Goal: Information Seeking & Learning: Check status

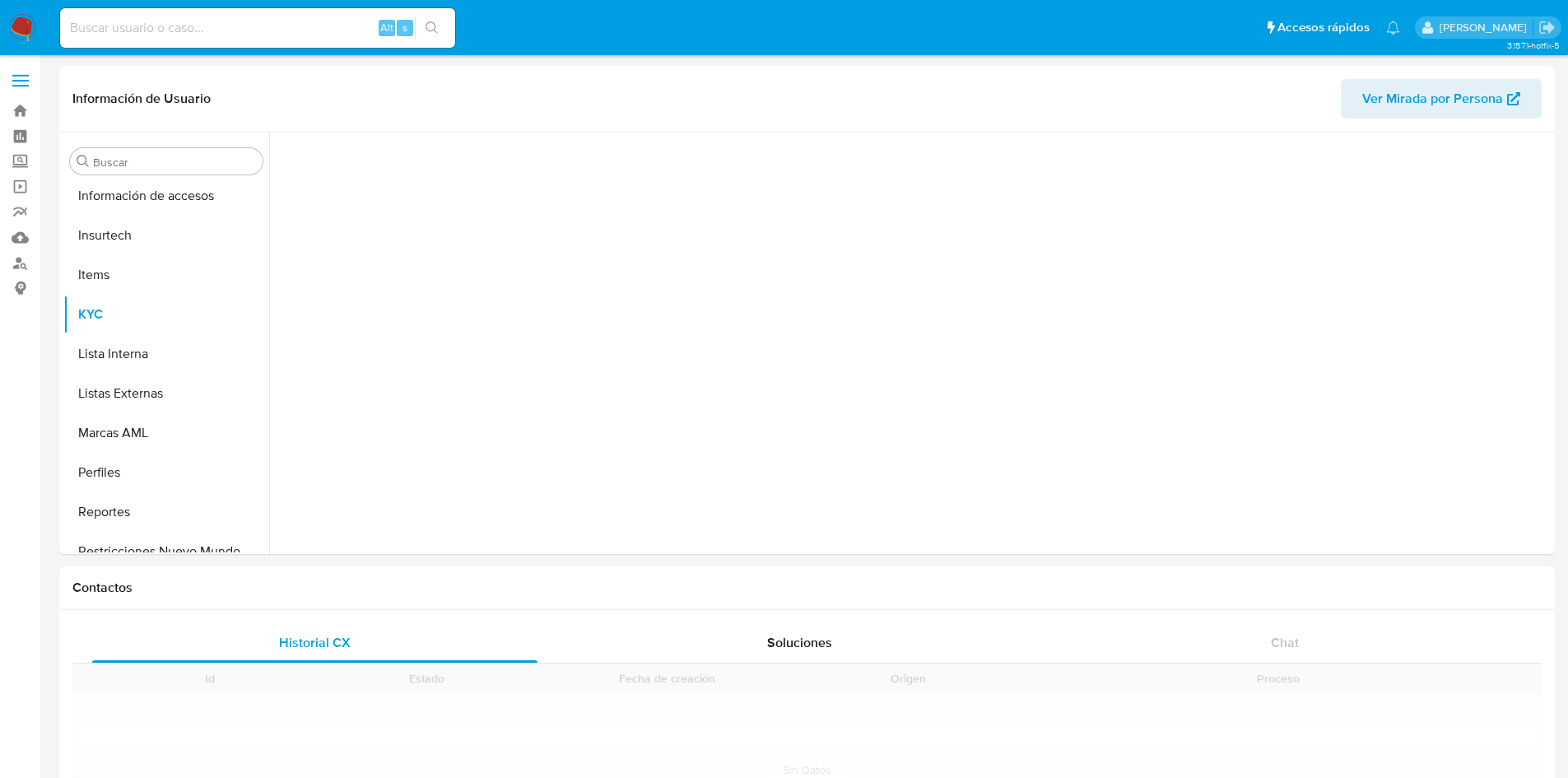
scroll to position [736, 0]
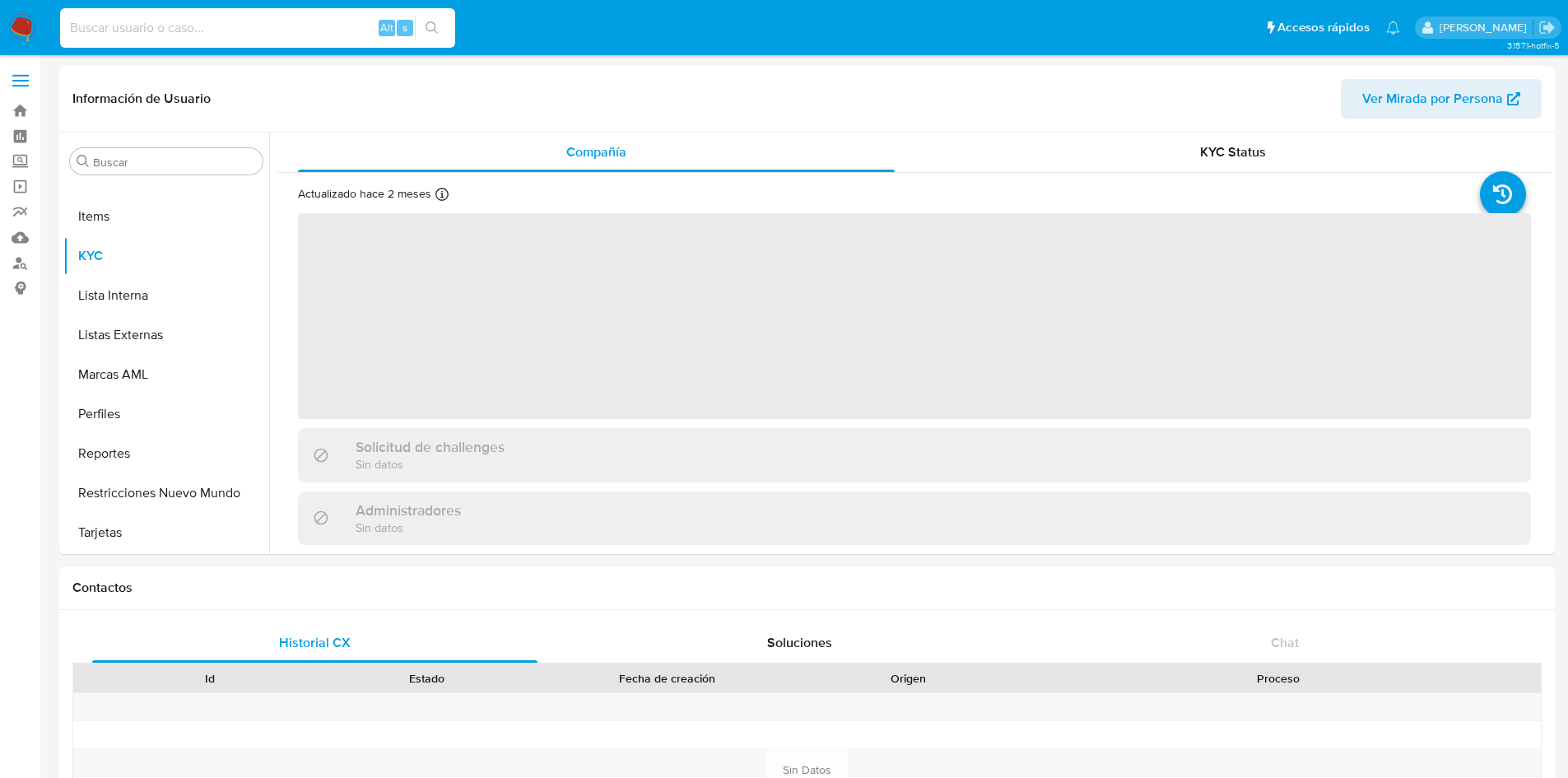
click at [85, 25] on input at bounding box center [257, 28] width 395 height 22
paste input "1958143213"
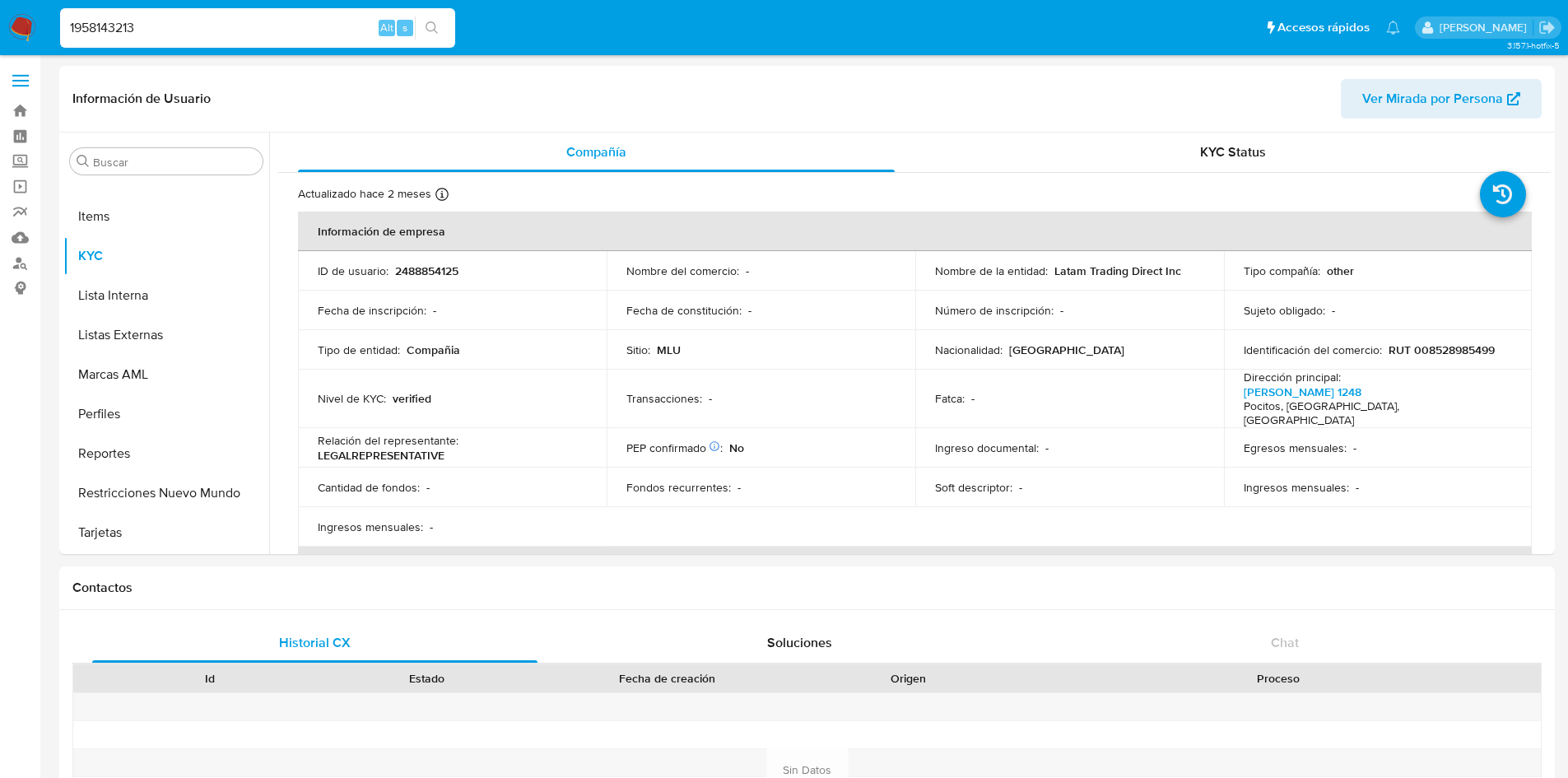
type input "1958143213"
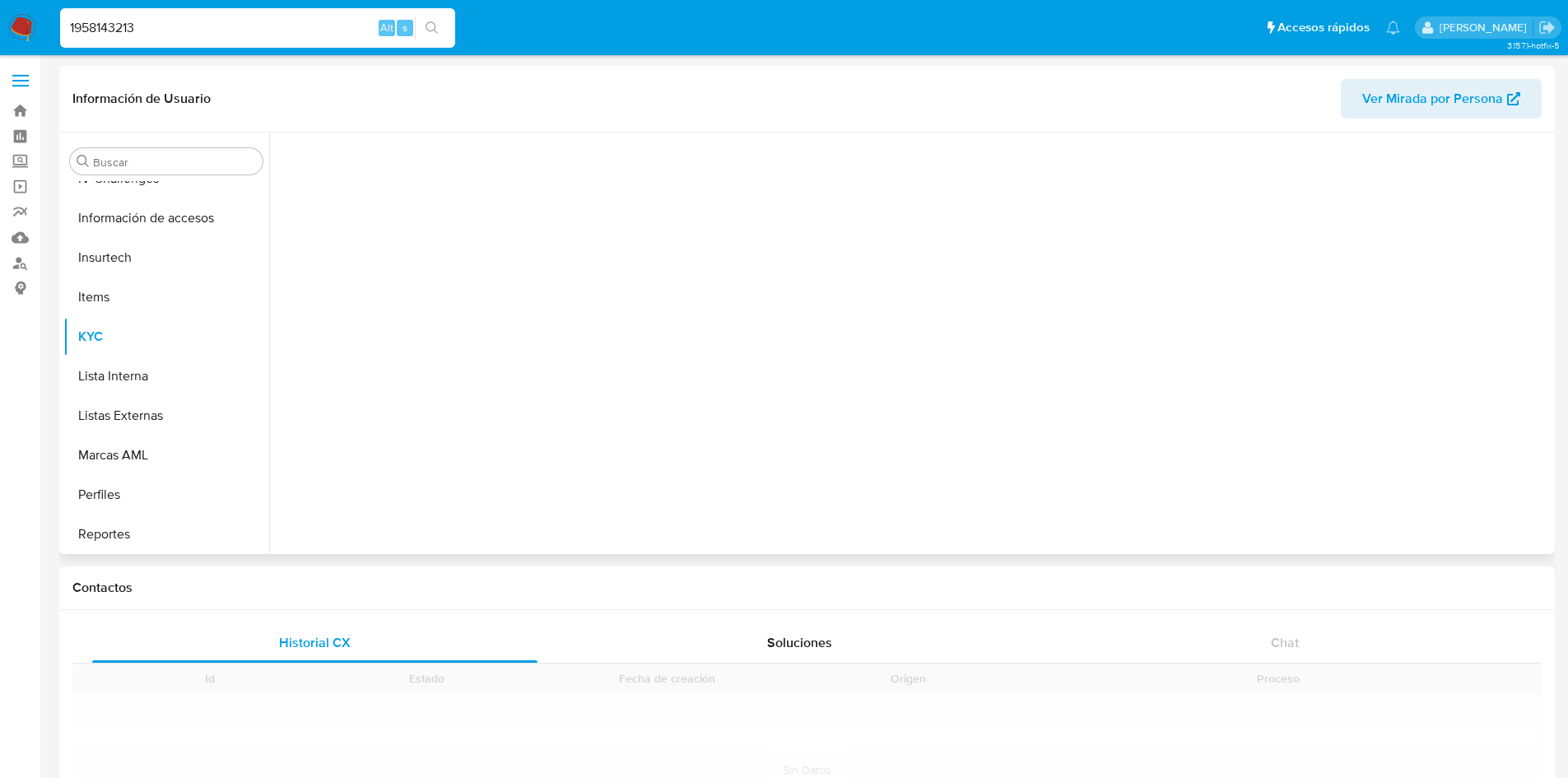
scroll to position [736, 0]
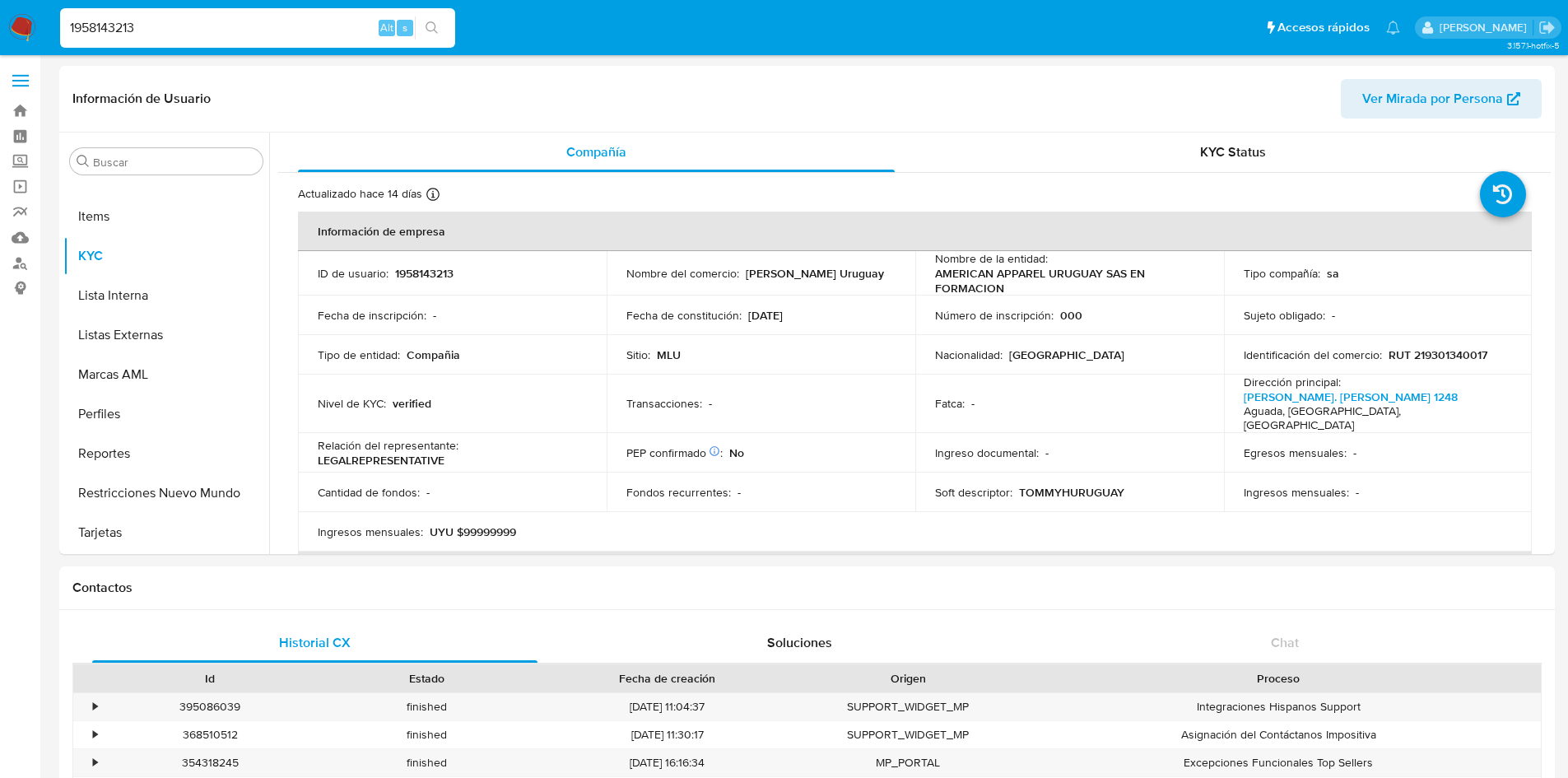
select select "10"
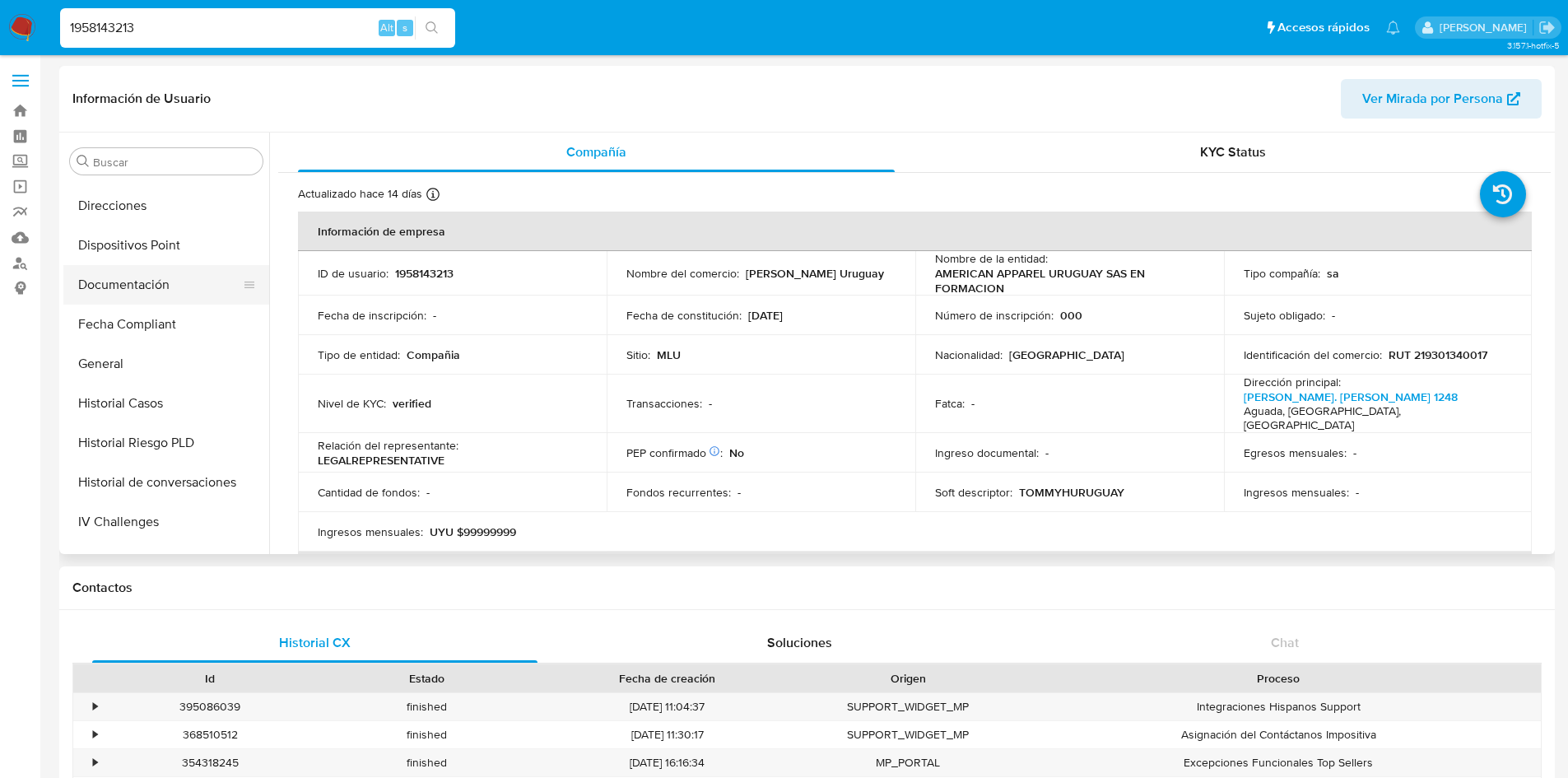
click at [124, 280] on button "Documentación" at bounding box center [160, 285] width 193 height 39
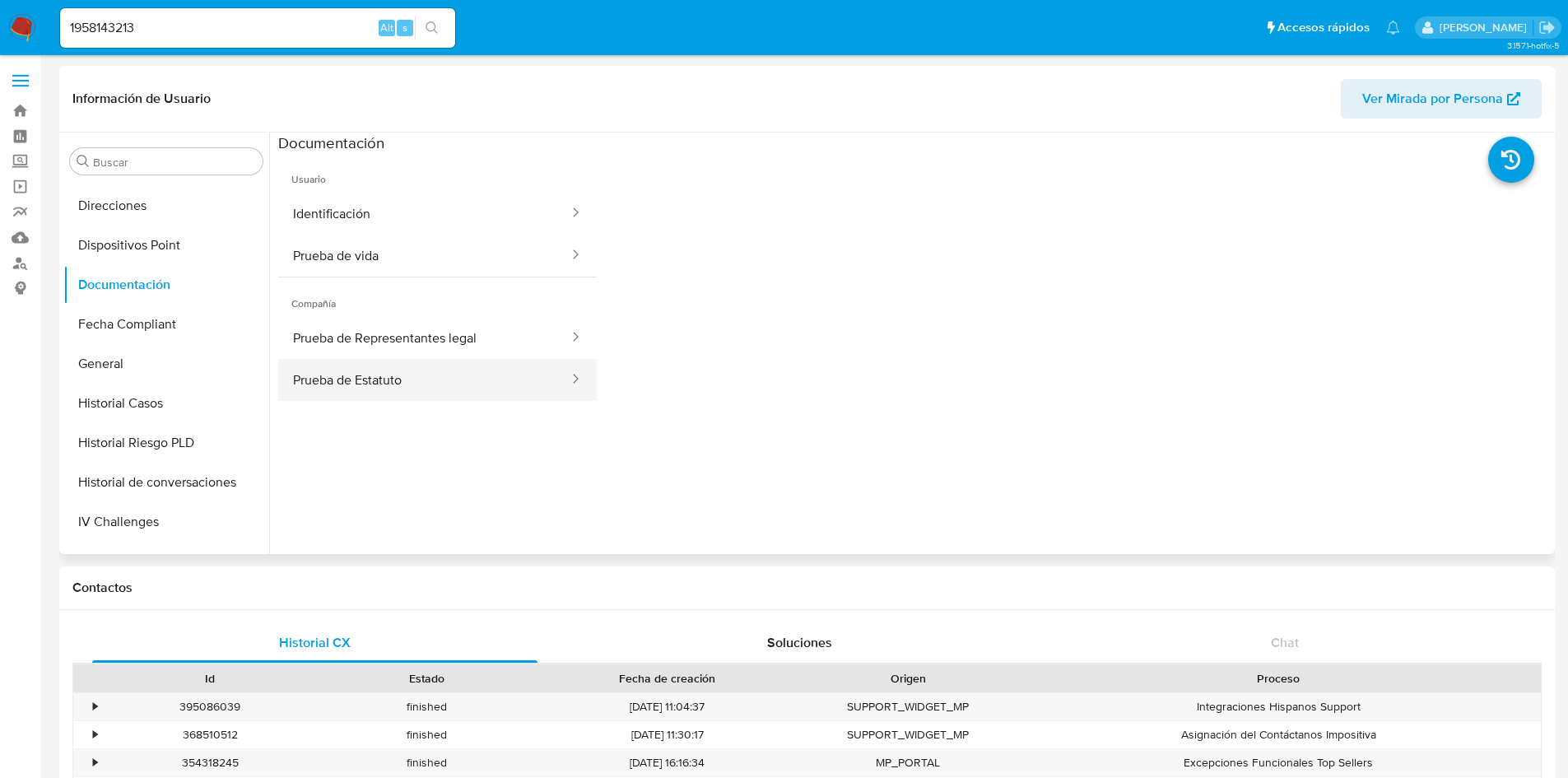
click at [369, 369] on button "Prueba de Estatuto" at bounding box center [423, 379] width 292 height 42
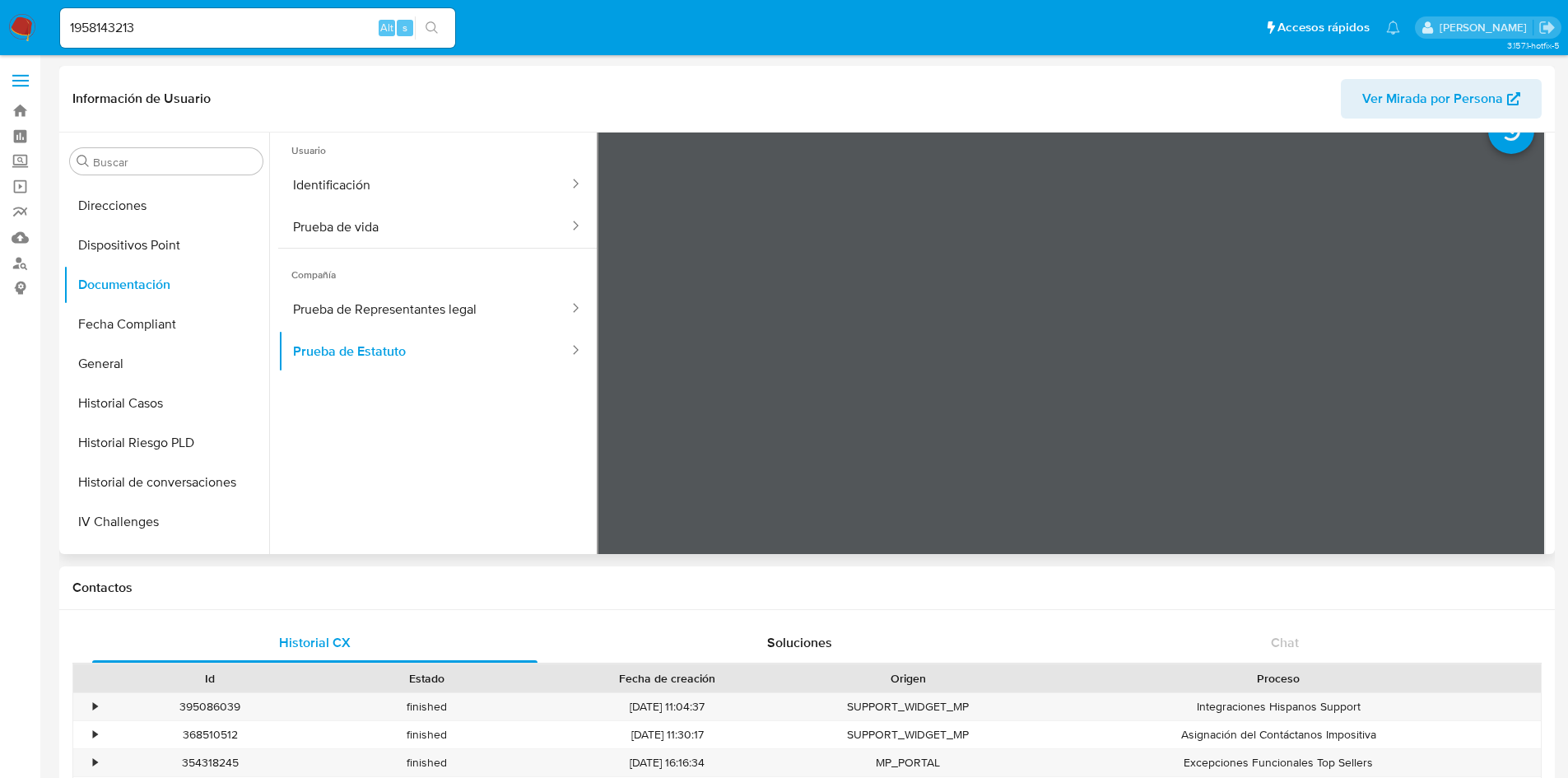
scroll to position [33, 0]
click at [369, 300] on button "Prueba de Representantes legal" at bounding box center [423, 305] width 292 height 42
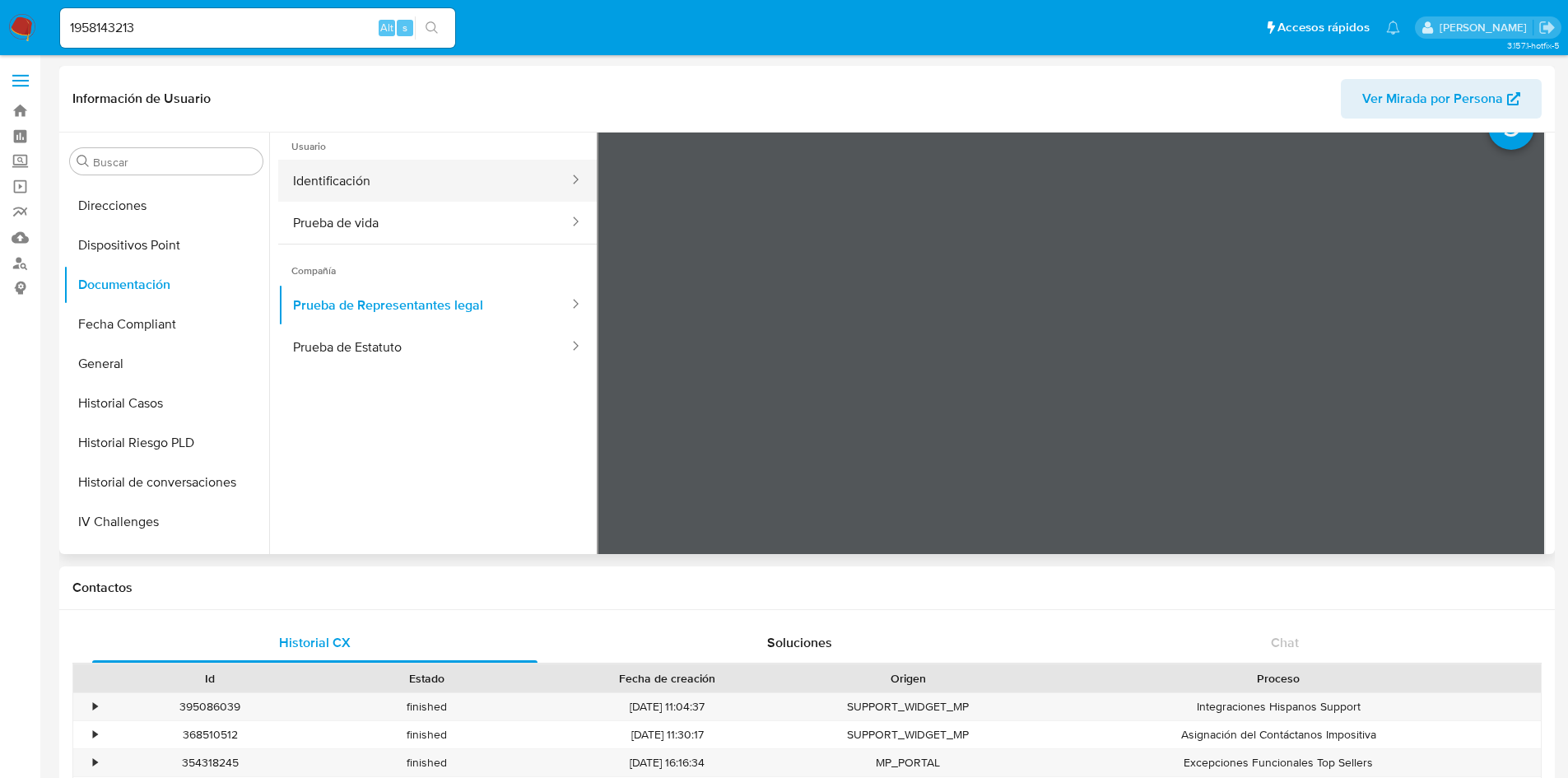
click at [413, 168] on button "Identificación" at bounding box center [423, 181] width 292 height 42
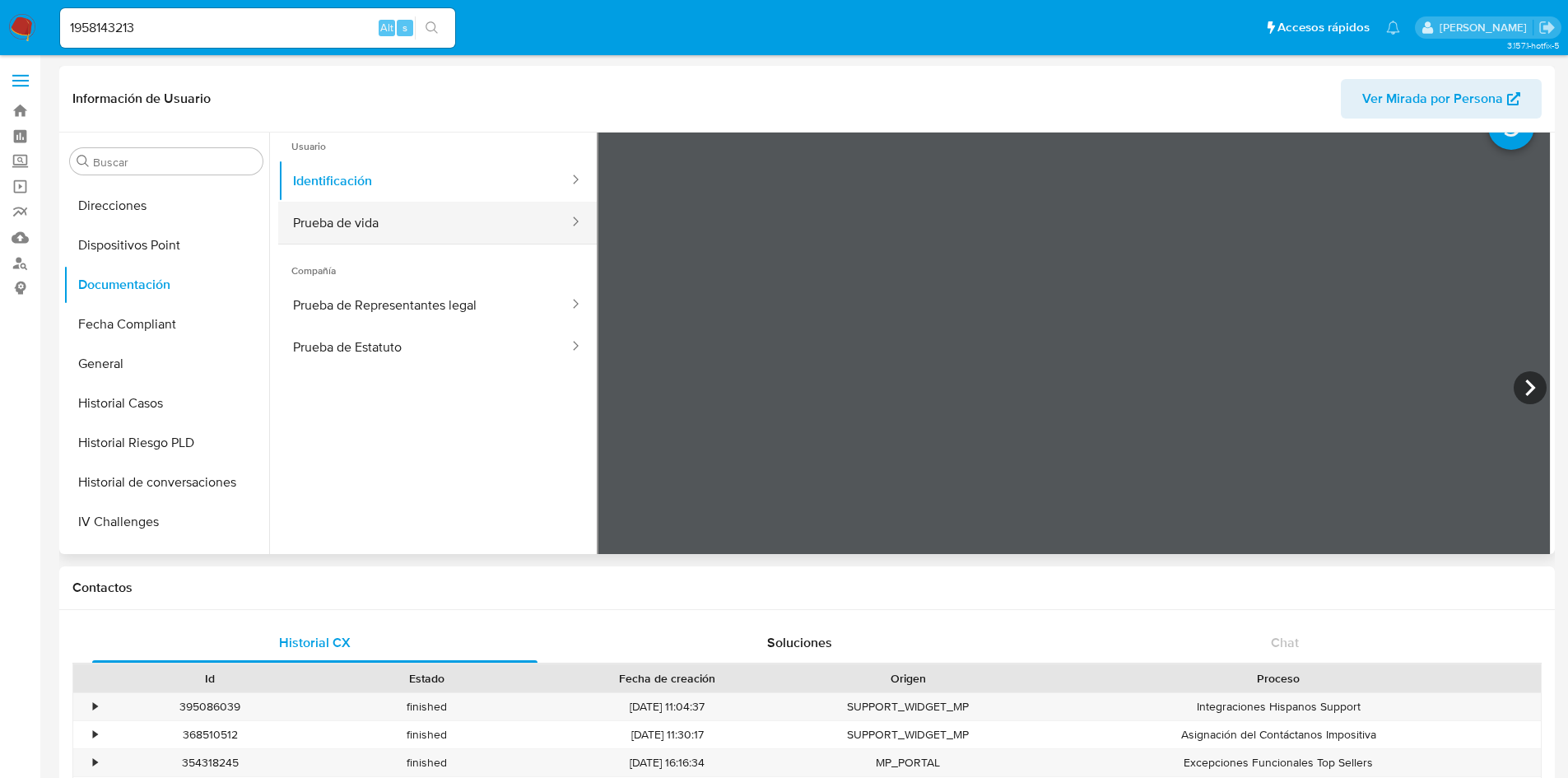
click at [371, 219] on button "Prueba de vida" at bounding box center [423, 222] width 292 height 42
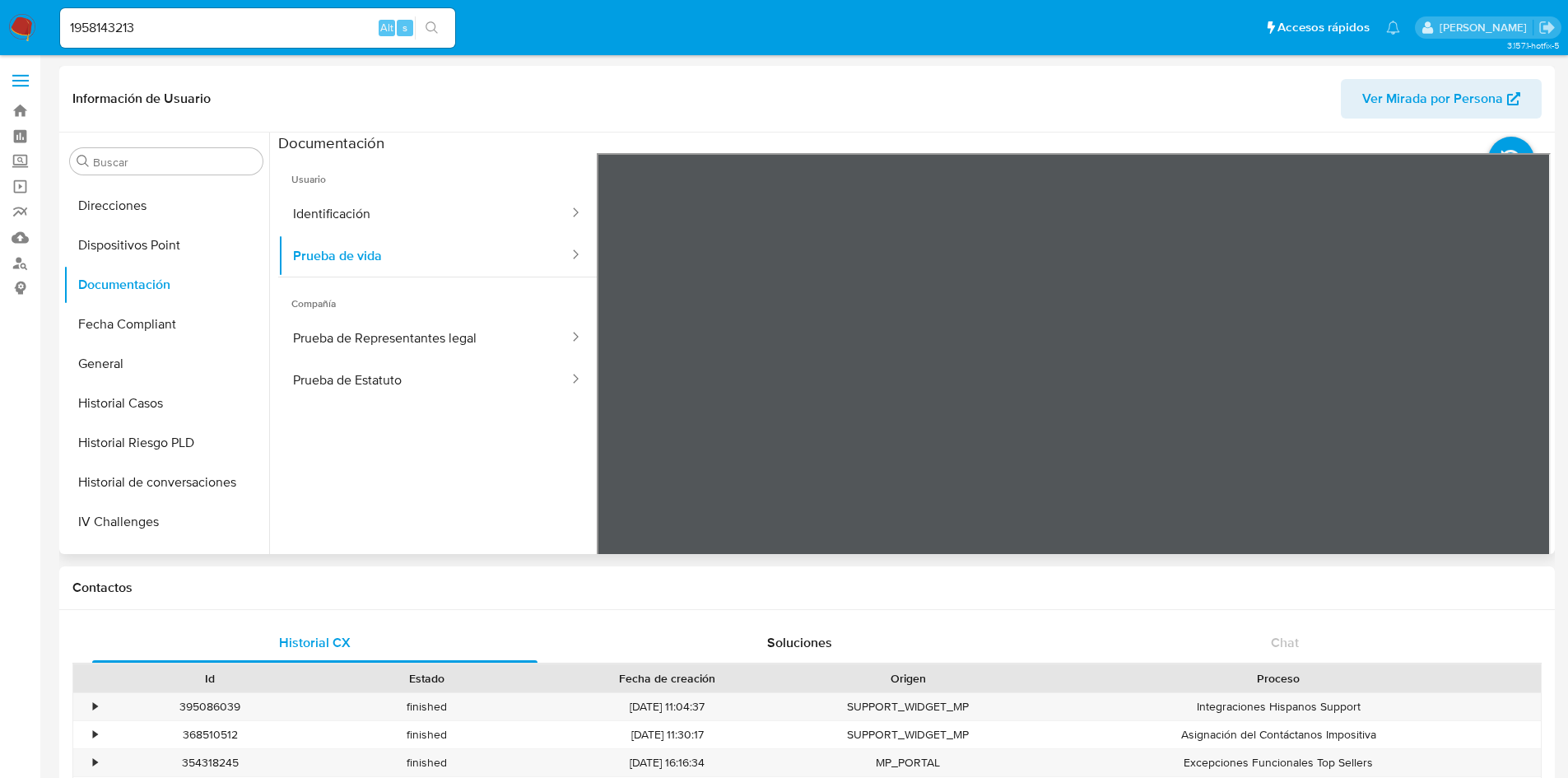
scroll to position [0, 0]
click at [458, 223] on button "Identificación" at bounding box center [423, 214] width 292 height 42
click at [502, 271] on button "Prueba de vida" at bounding box center [423, 255] width 292 height 42
drag, startPoint x: 203, startPoint y: 22, endPoint x: 0, endPoint y: 2, distance: 204.0
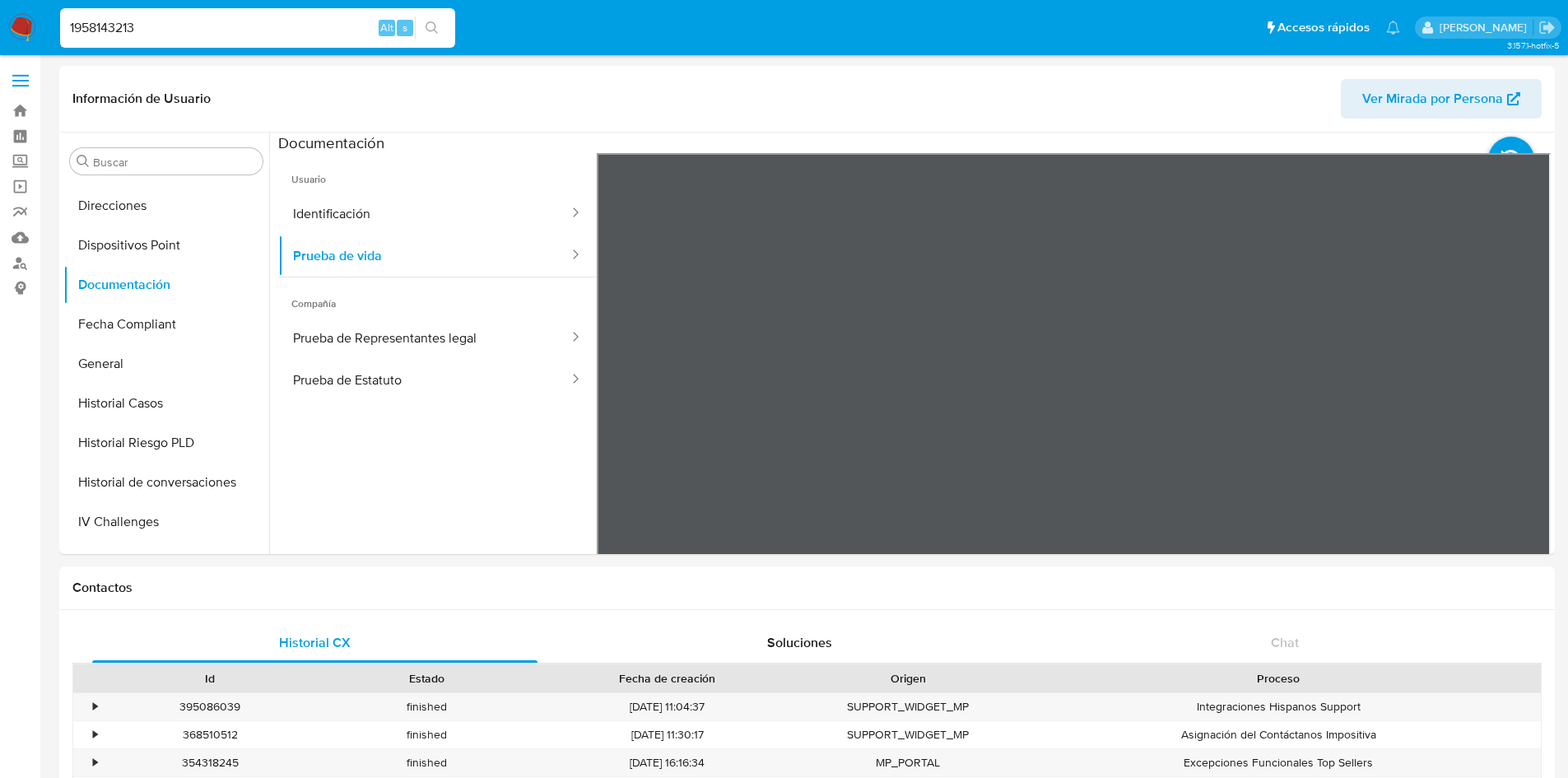
click at [0, 2] on nav "Pausado Ver notificaciones 1958143213 Alt s Accesos rápidos Presiona las siguie…" at bounding box center [784, 27] width 1568 height 55
paste input "280219556"
type input "280219556"
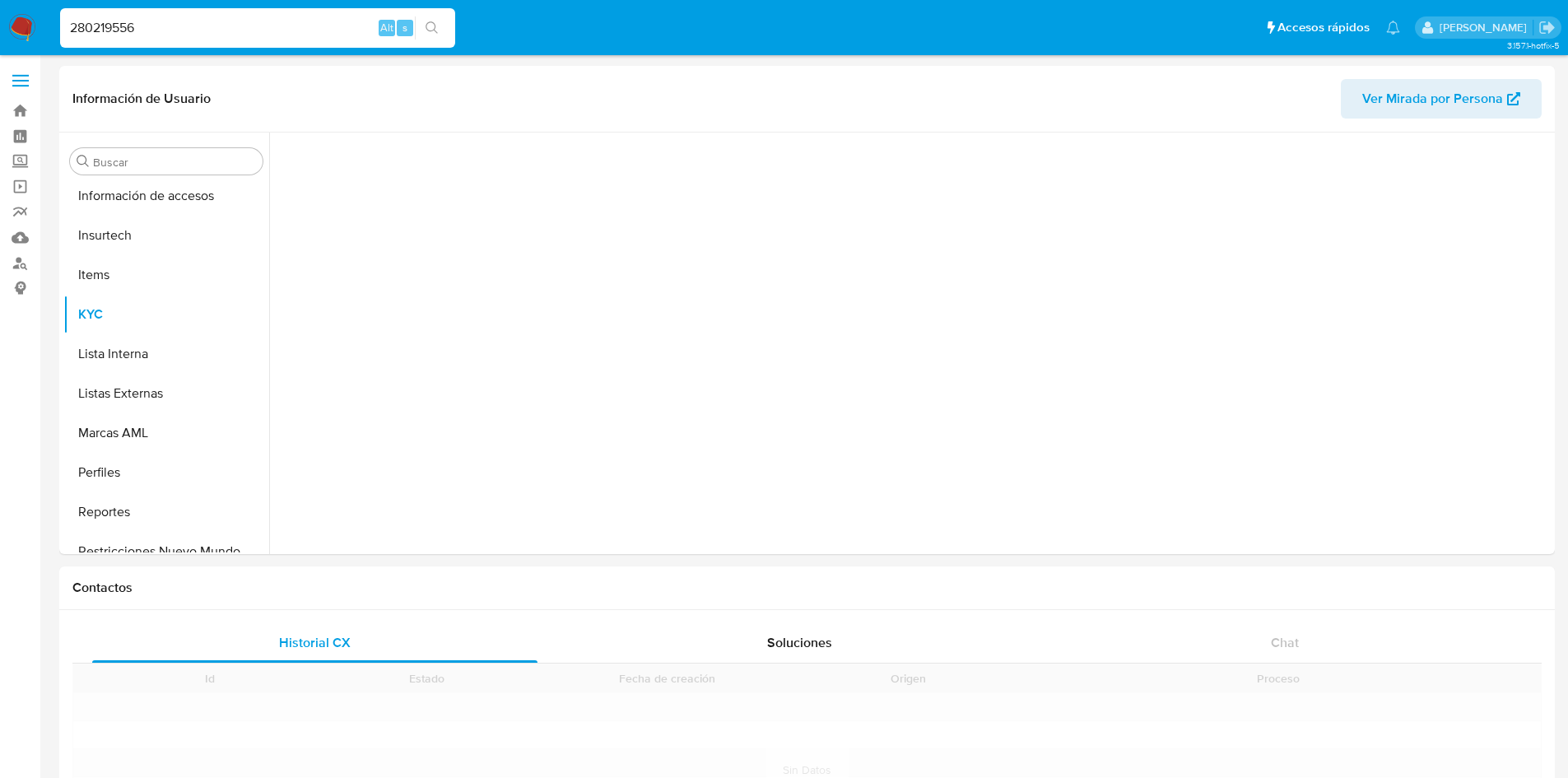
scroll to position [736, 0]
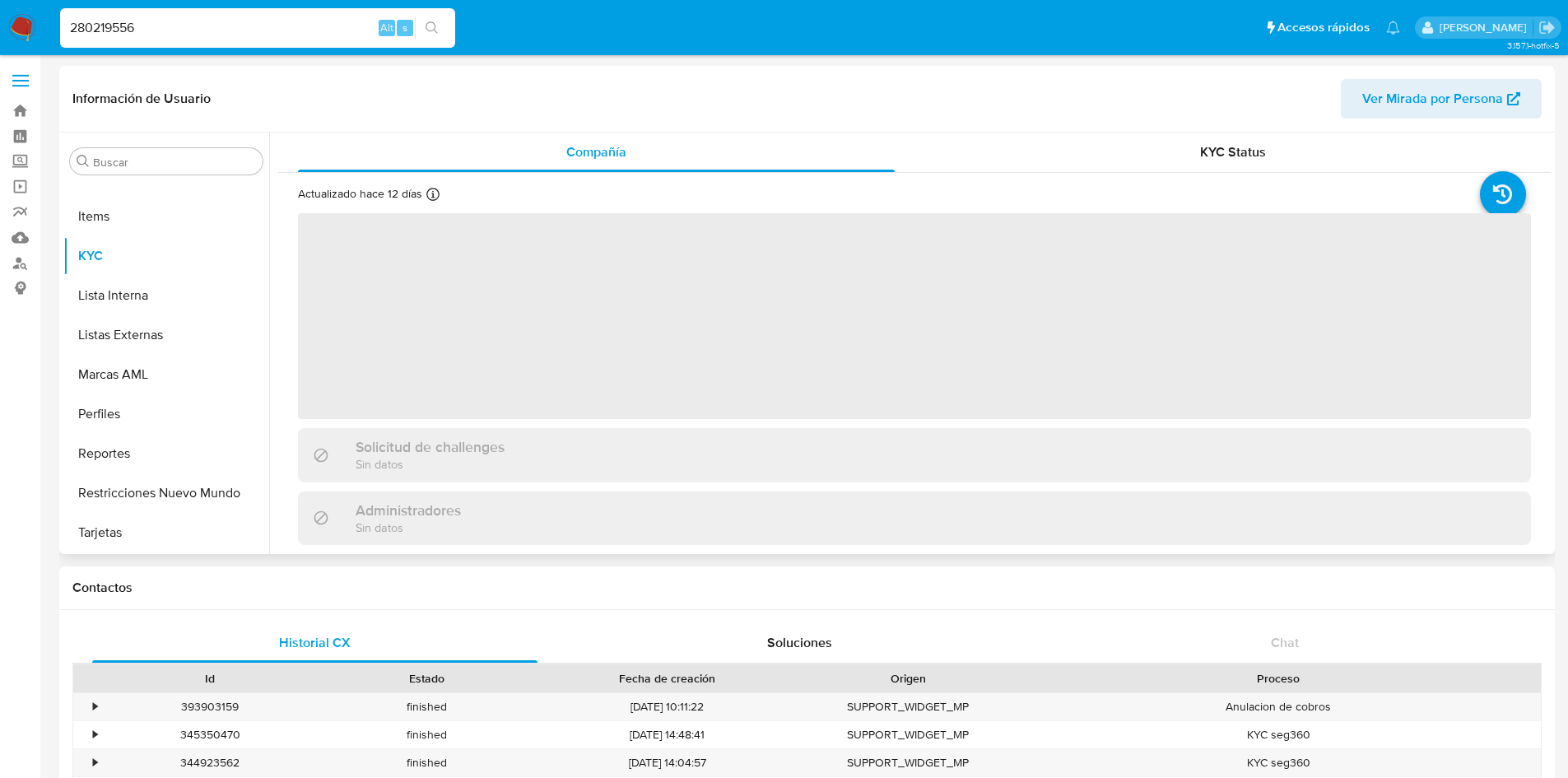
select select "10"
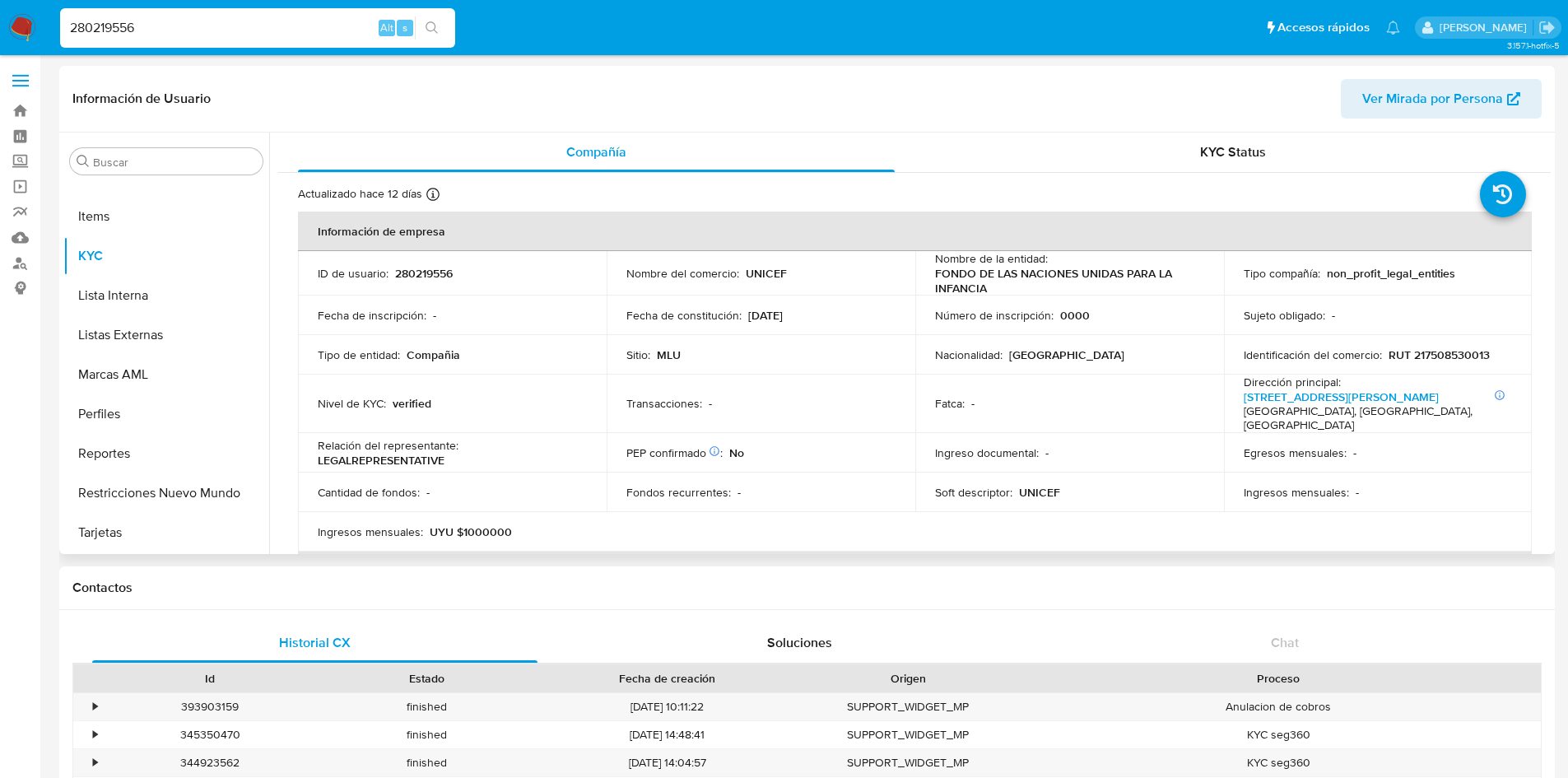
click at [630, 445] on p "PEP confirmado Obtenido de listas internas :" at bounding box center [675, 453] width 96 height 15
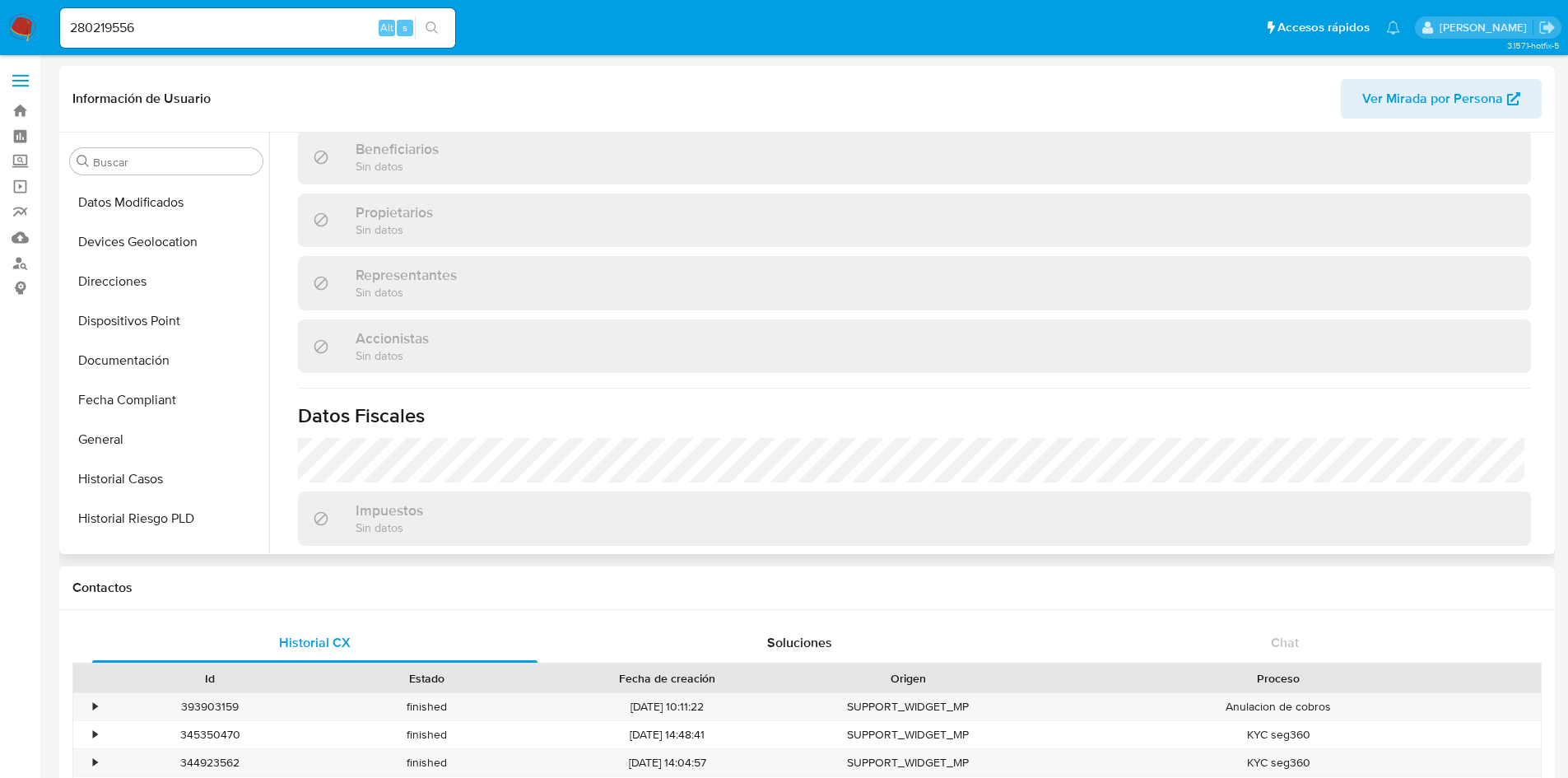
scroll to position [124, 0]
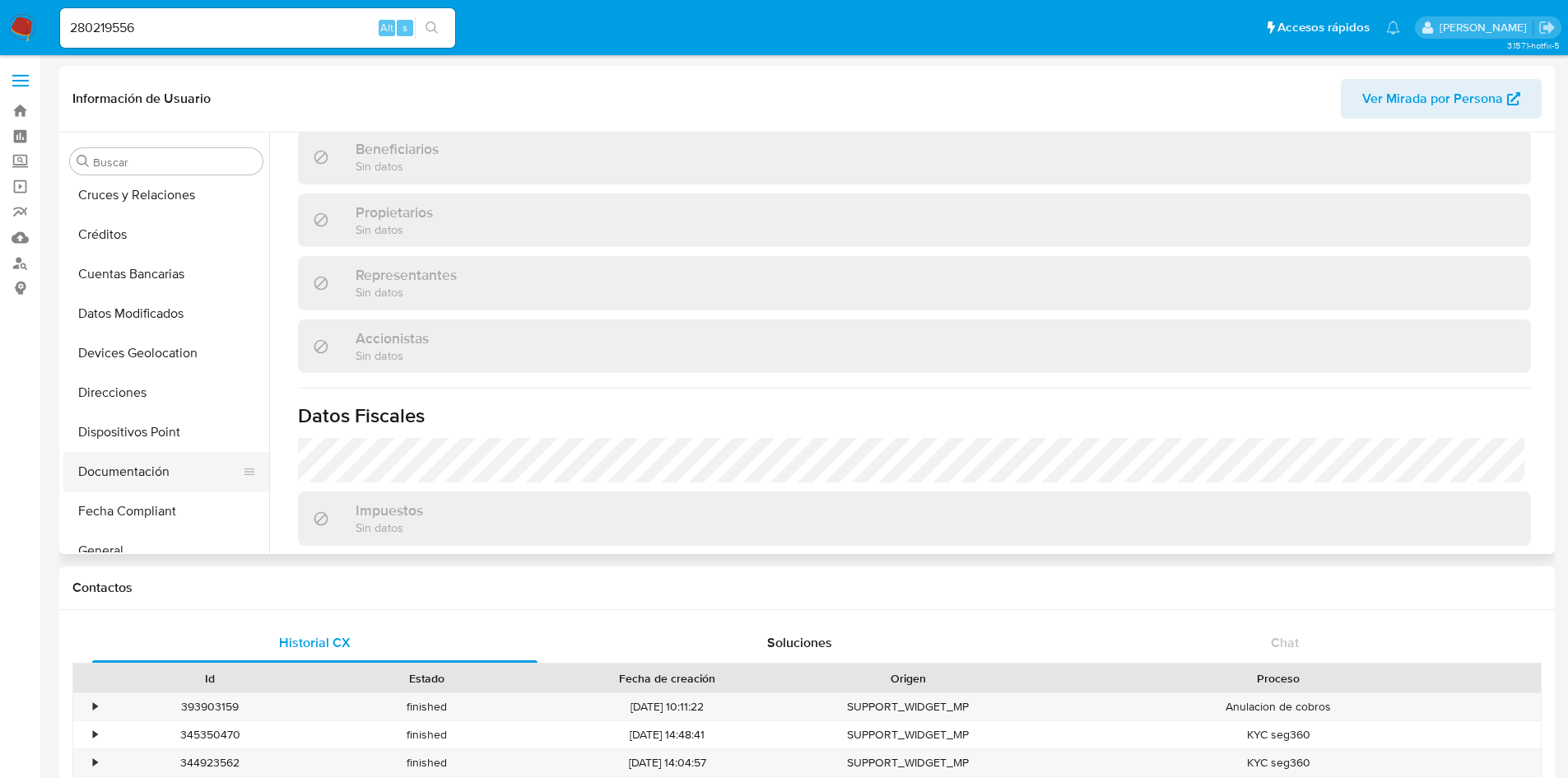
click at [96, 476] on button "Documentación" at bounding box center [160, 471] width 193 height 39
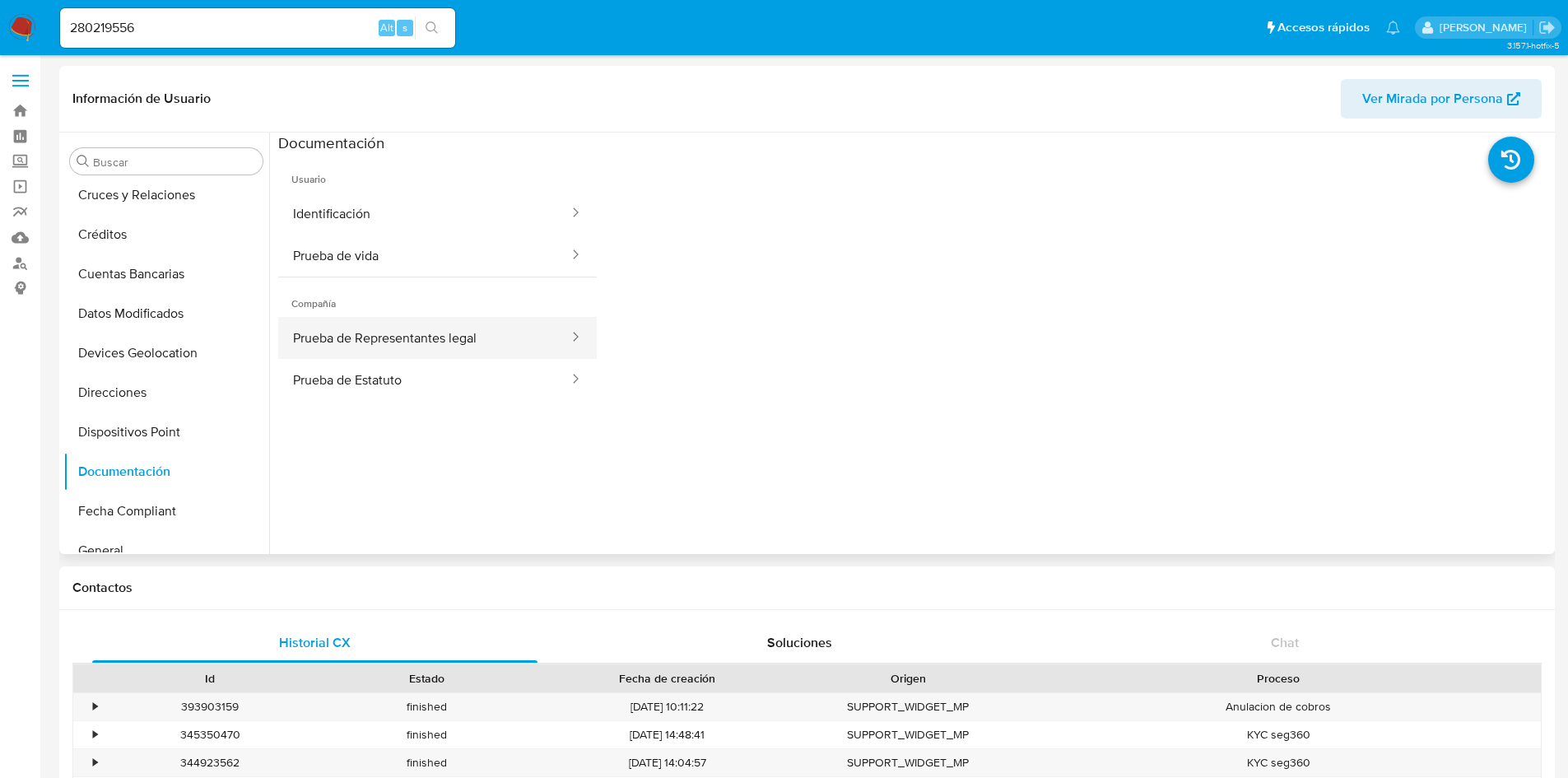
click at [349, 334] on button "Prueba de Representantes legal" at bounding box center [423, 338] width 292 height 42
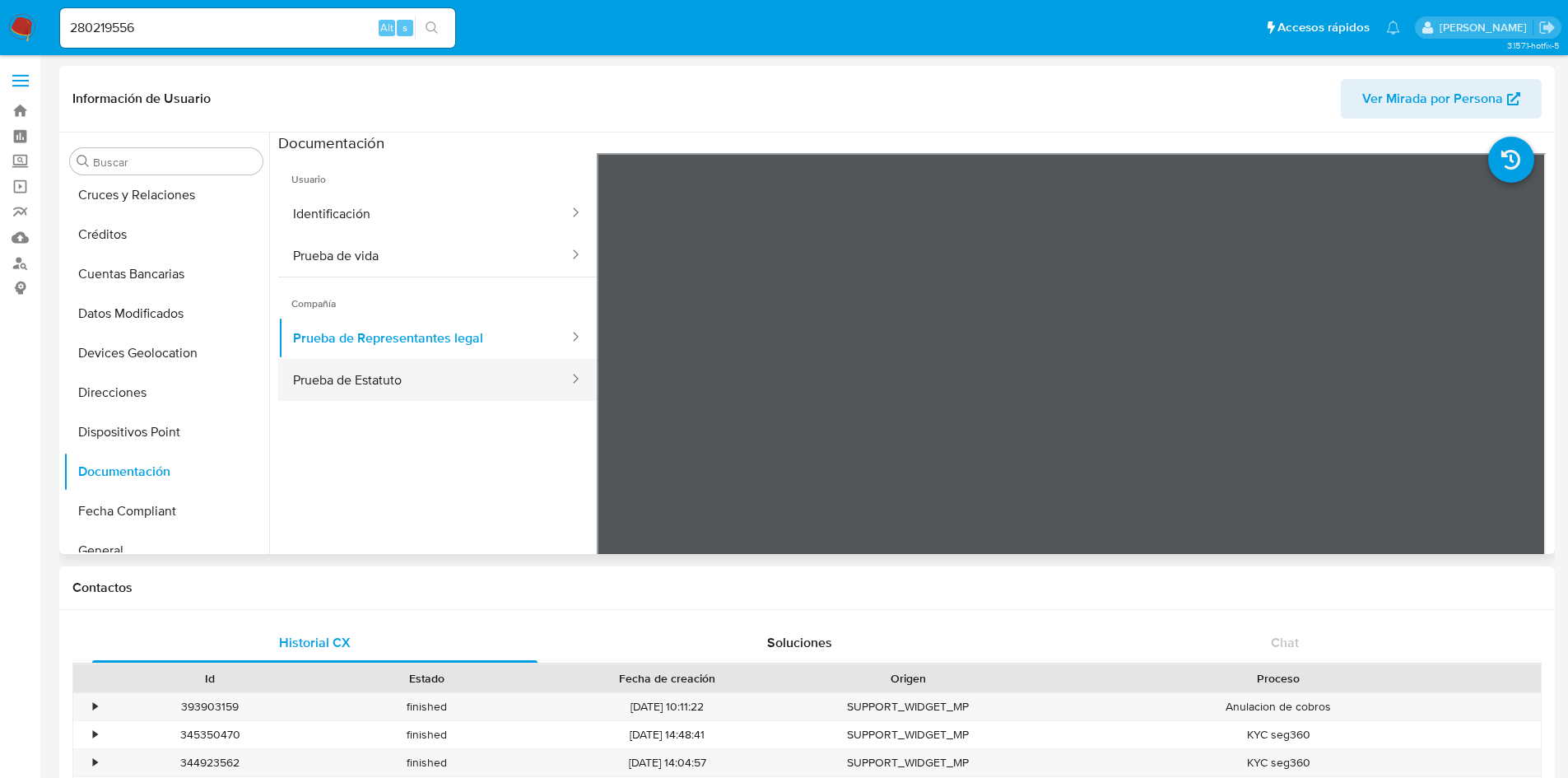
click at [349, 391] on button "Prueba de Estatuto" at bounding box center [423, 379] width 292 height 42
click at [89, 32] on input "280219556" at bounding box center [257, 28] width 395 height 22
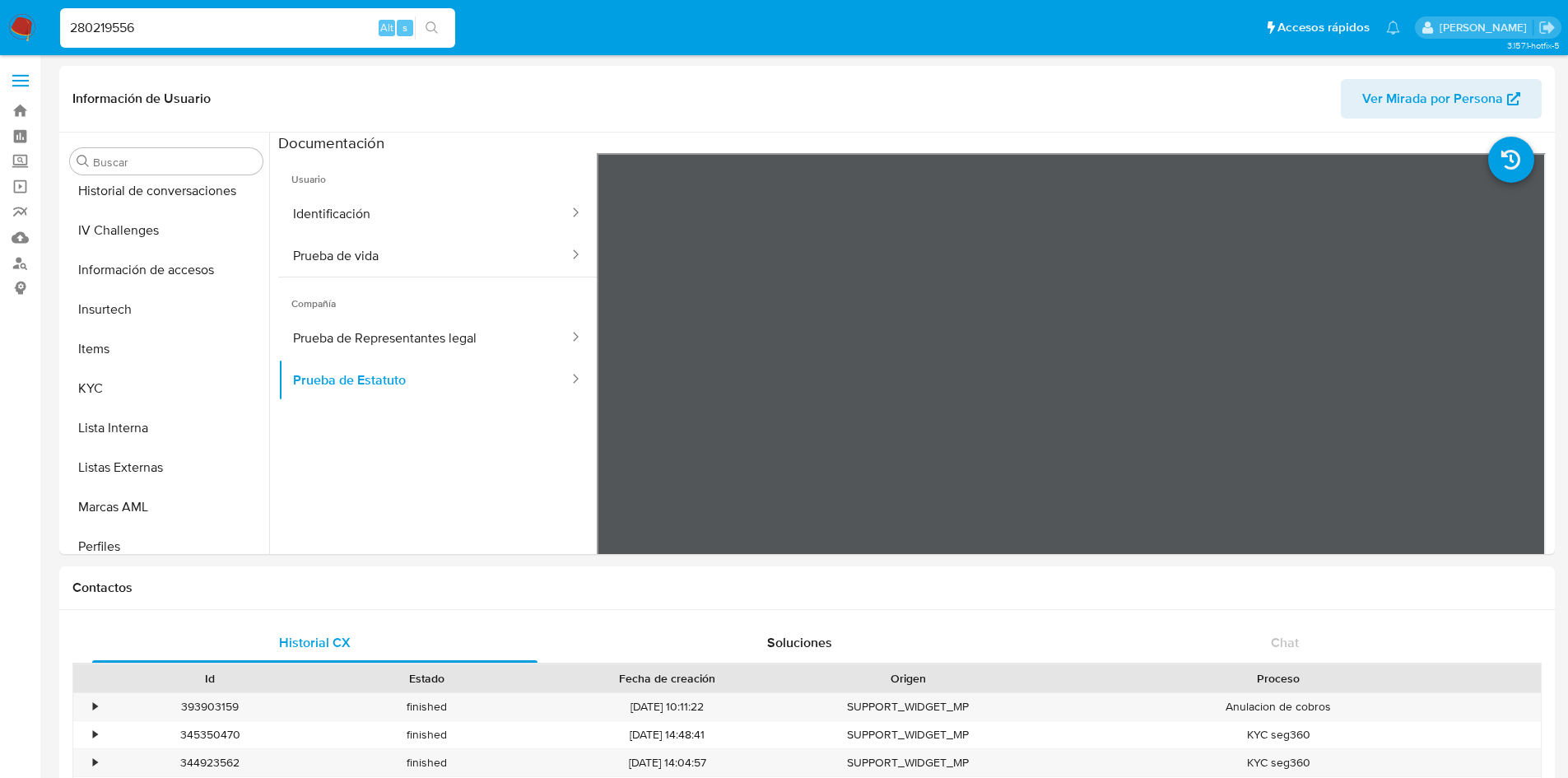
scroll to position [597, 0]
click at [121, 387] on button "KYC" at bounding box center [160, 393] width 193 height 39
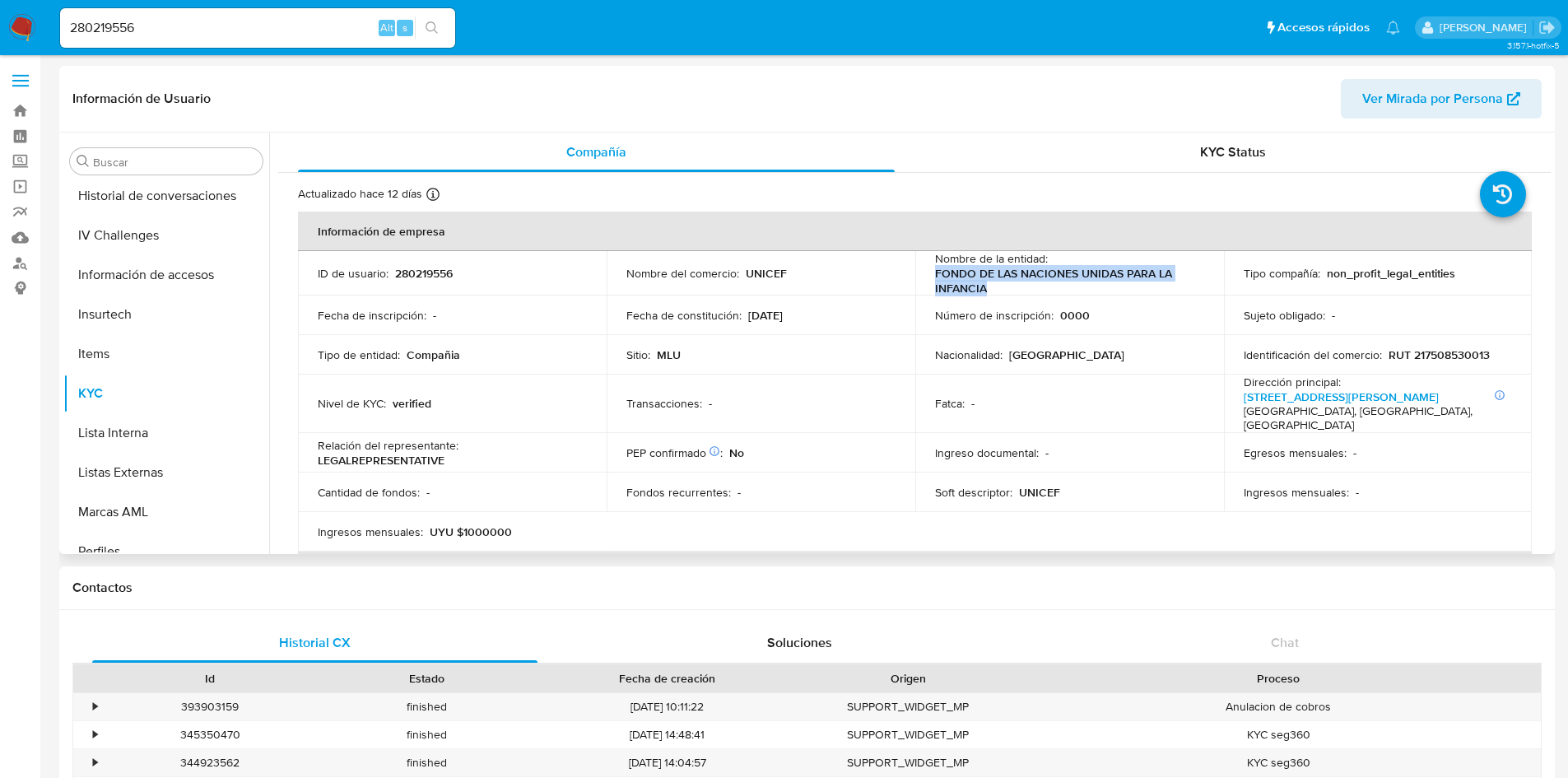
drag, startPoint x: 992, startPoint y: 285, endPoint x: 918, endPoint y: 271, distance: 75.3
click at [918, 271] on td "Nombre de la entidad : FONDO DE LAS NACIONES UNIDAS PARA LA INFANCIA" at bounding box center [1069, 273] width 309 height 44
copy p "FONDO DE LAS NACIONES UNIDAS PARA LA INFANCIA"
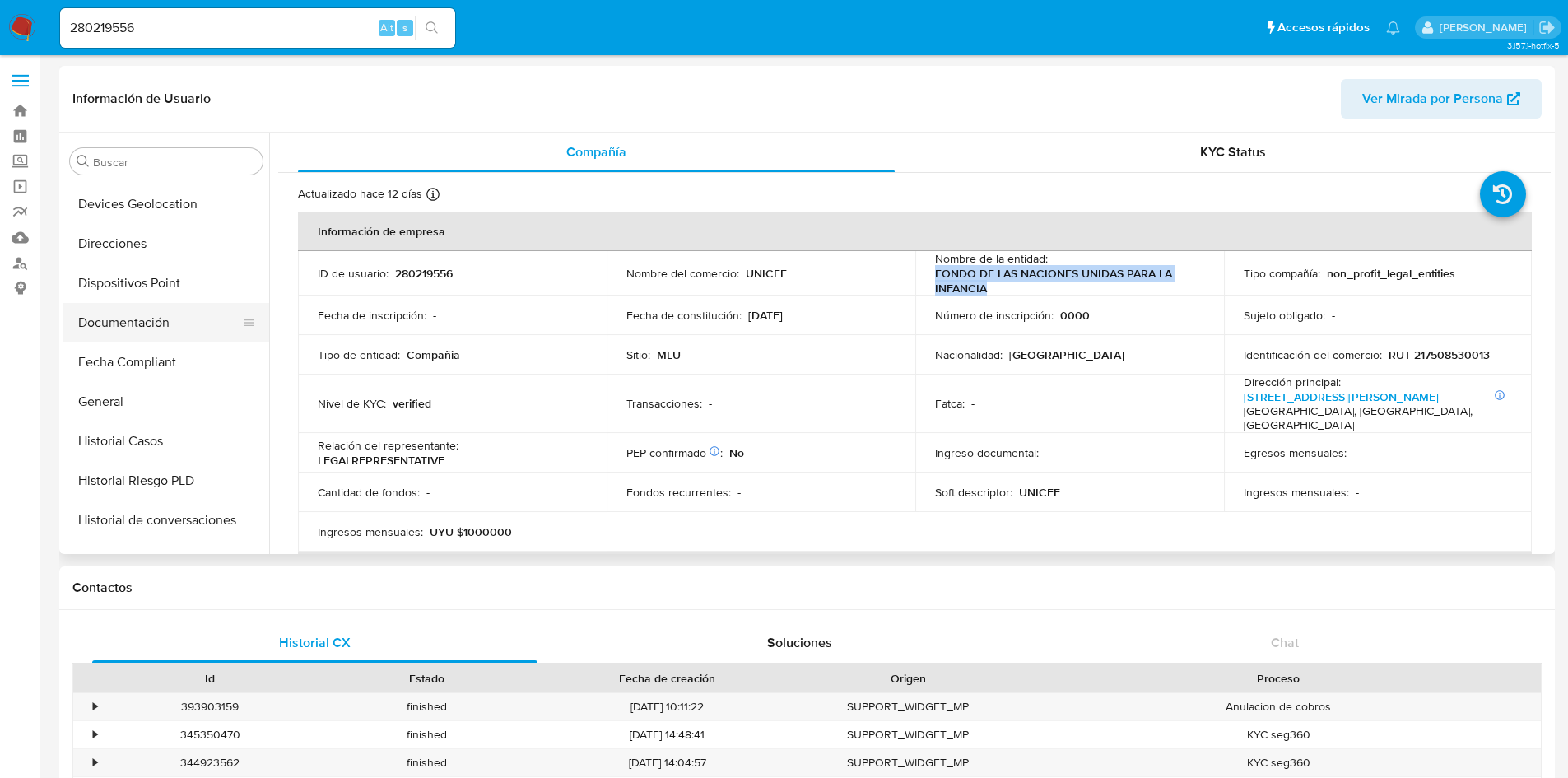
click at [137, 320] on button "Documentación" at bounding box center [160, 322] width 193 height 39
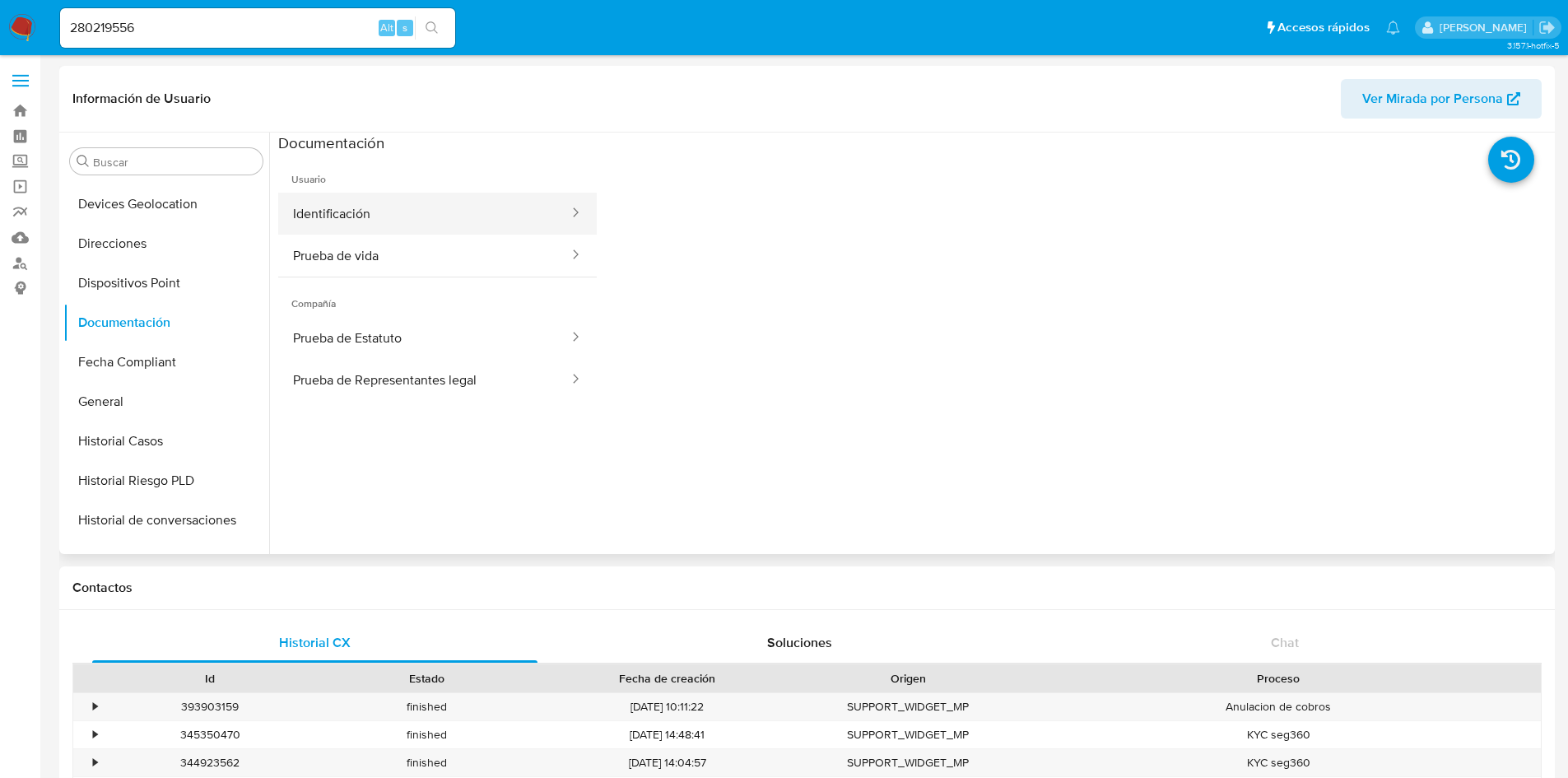
click at [354, 204] on button "Identificación" at bounding box center [423, 214] width 292 height 42
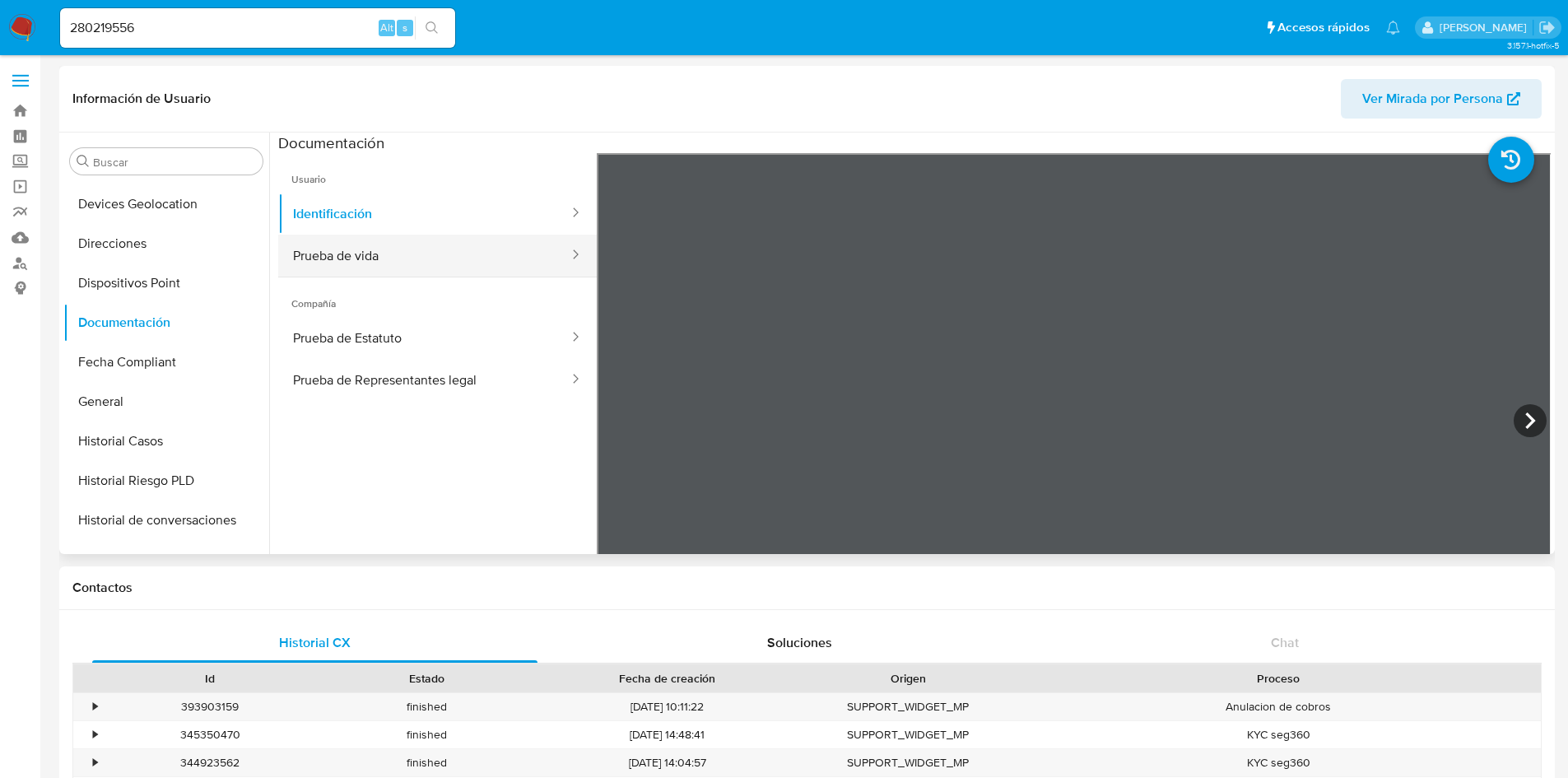
click at [367, 252] on button "Prueba de vida" at bounding box center [423, 255] width 292 height 42
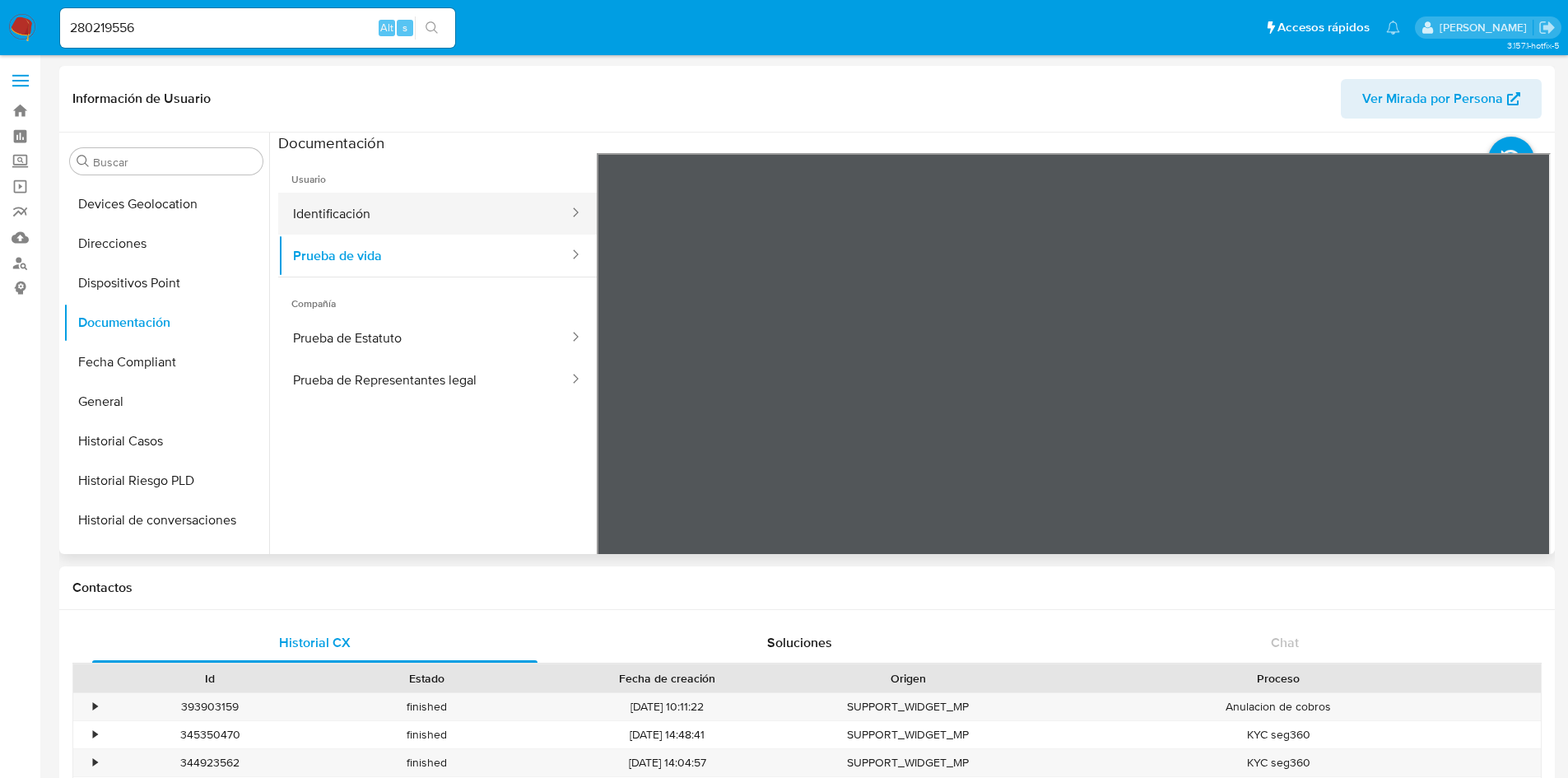
click at [412, 211] on button "Identificación" at bounding box center [423, 214] width 292 height 42
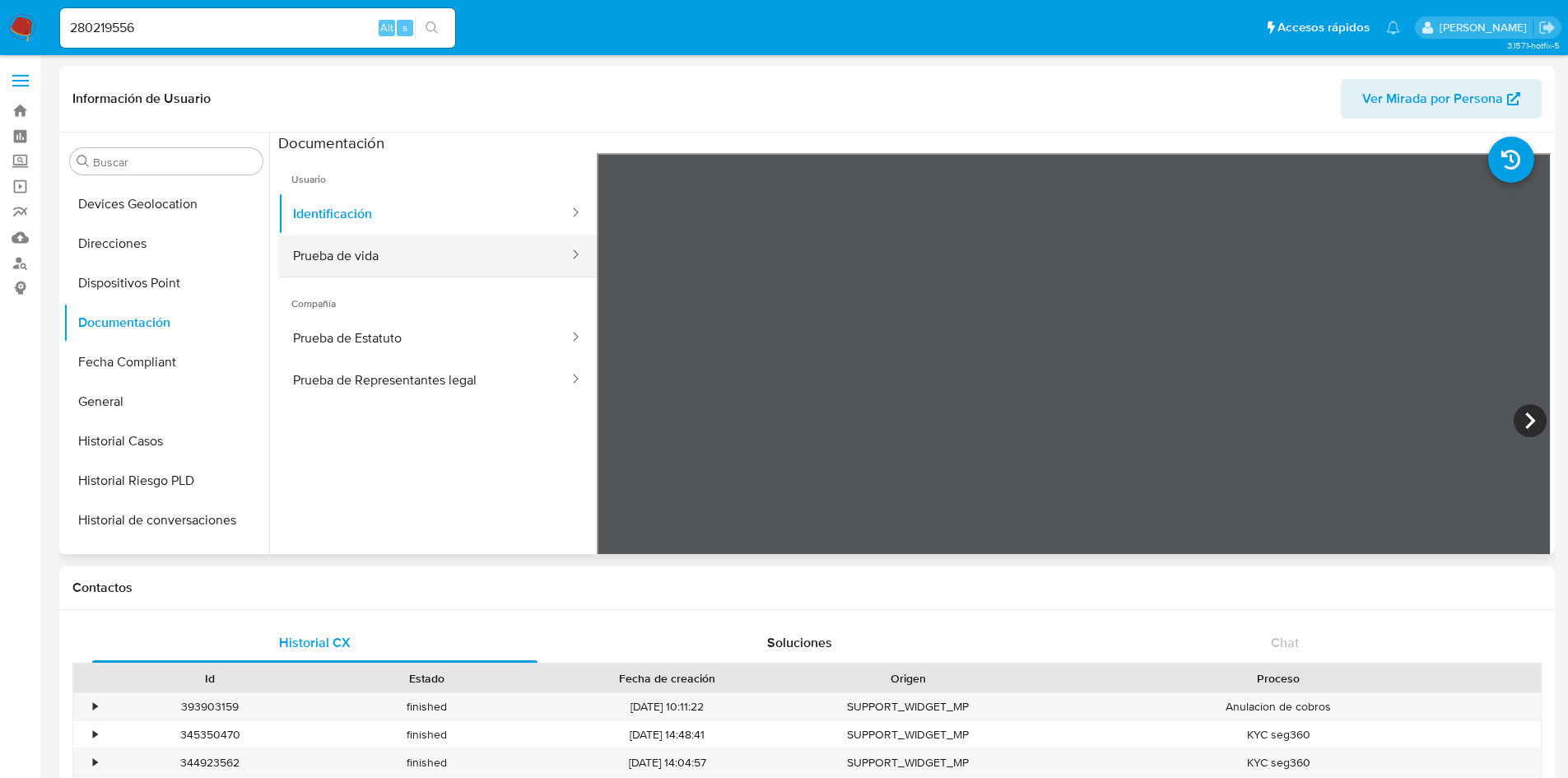
click at [417, 256] on button "Prueba de vida" at bounding box center [423, 255] width 292 height 42
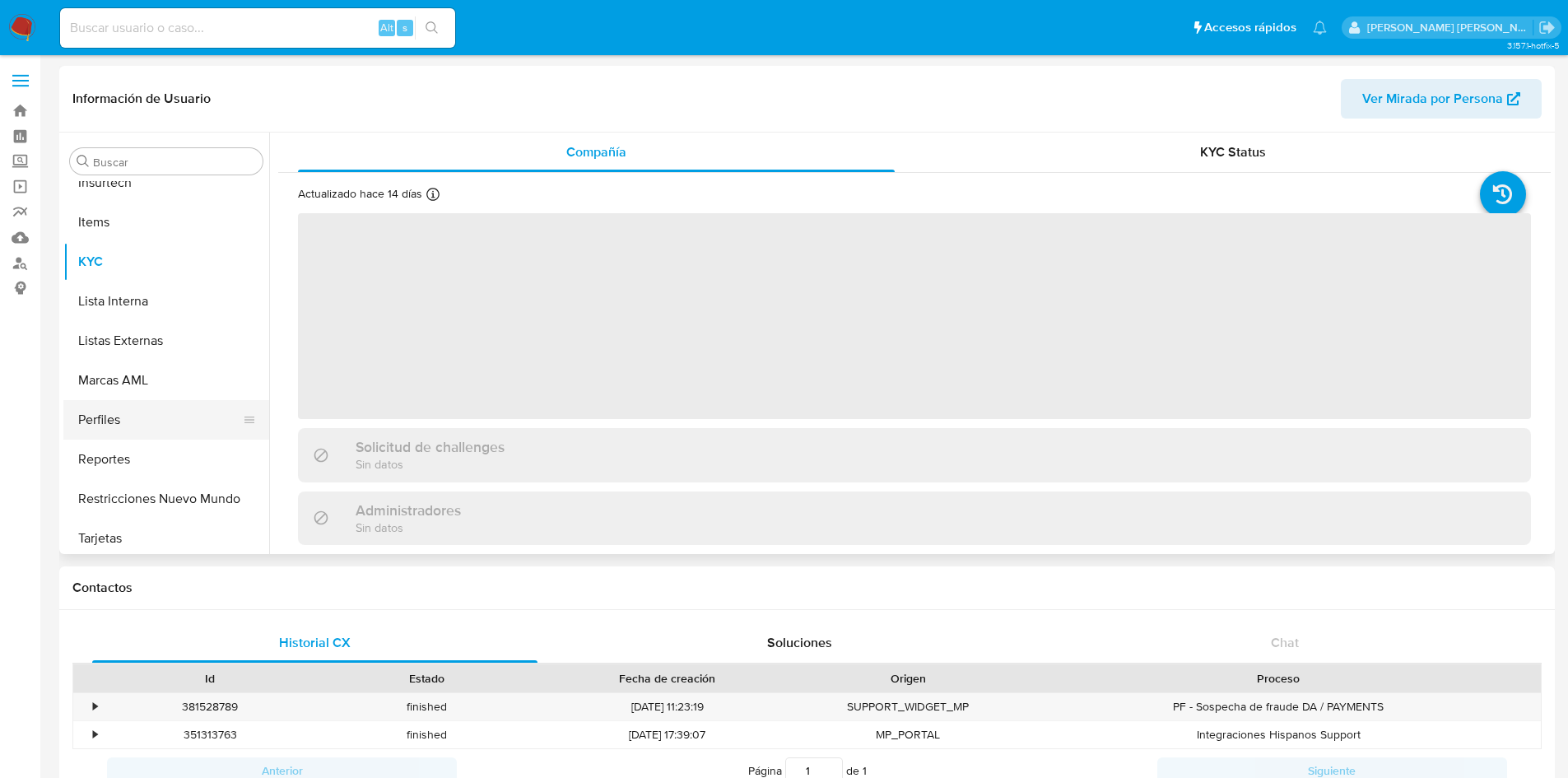
scroll to position [736, 0]
select select "10"
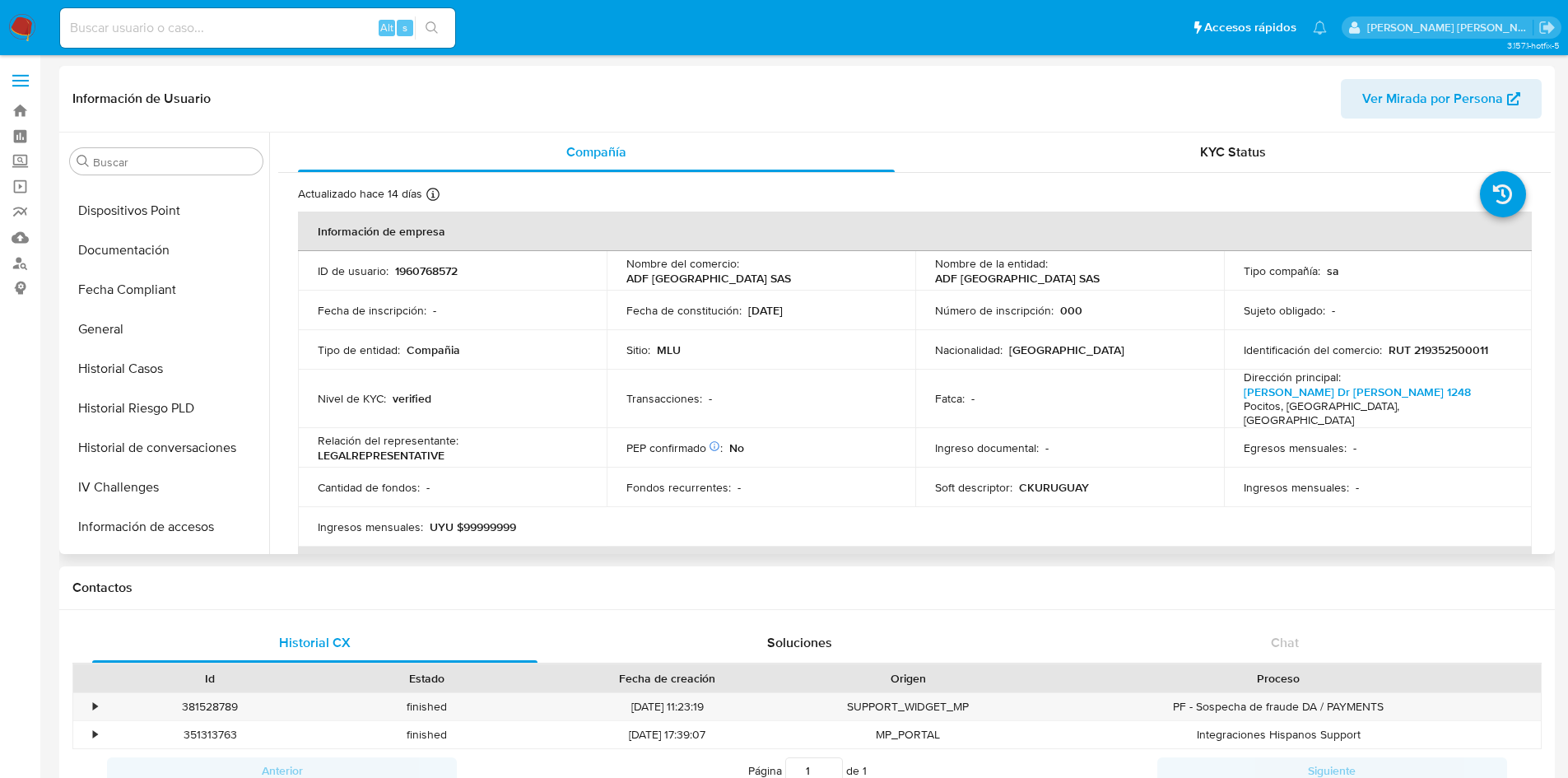
scroll to position [344, 0]
click at [167, 238] on button "Documentación" at bounding box center [160, 252] width 193 height 39
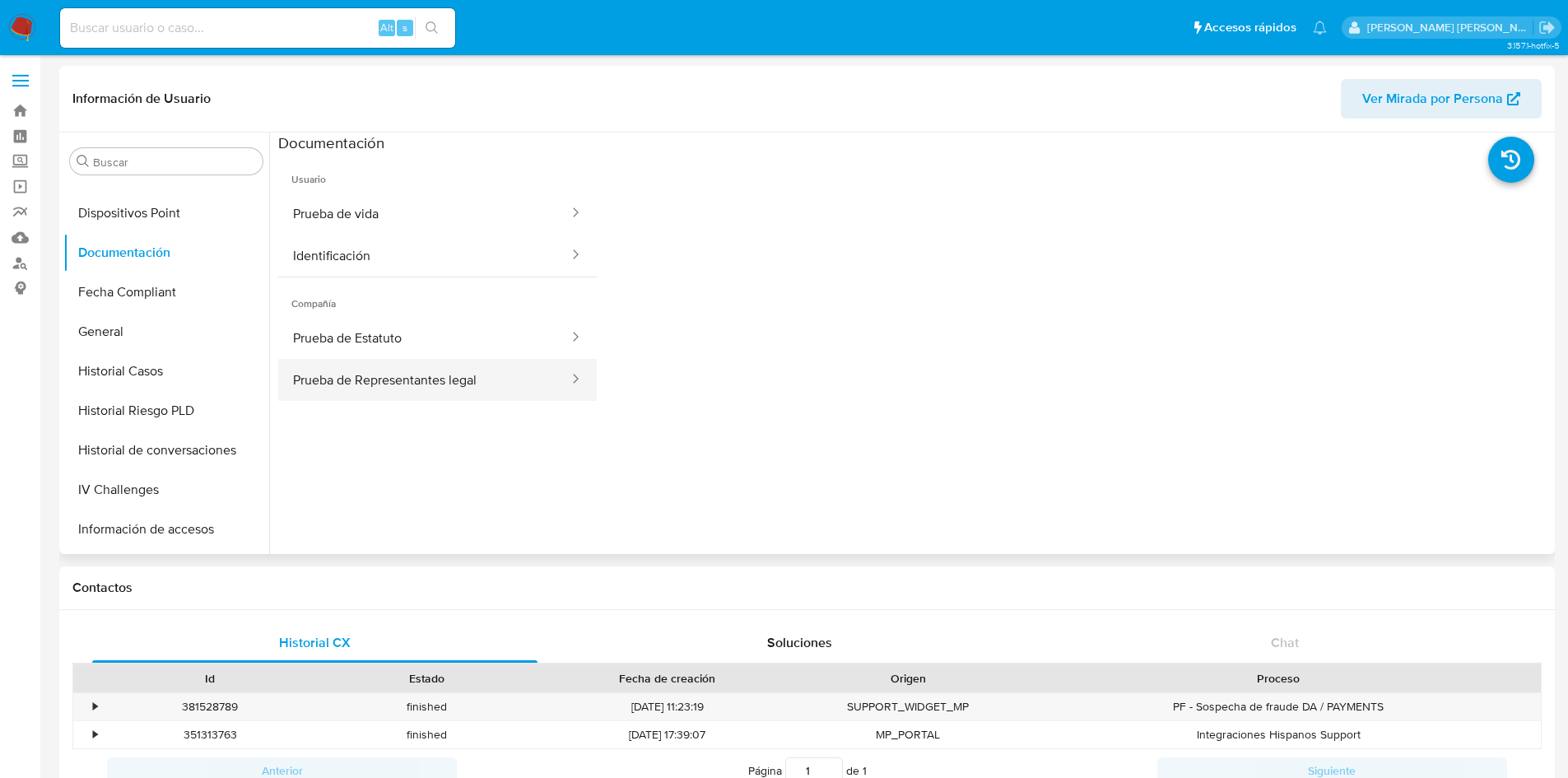
click at [347, 379] on button "Prueba de Representantes legal" at bounding box center [423, 379] width 292 height 42
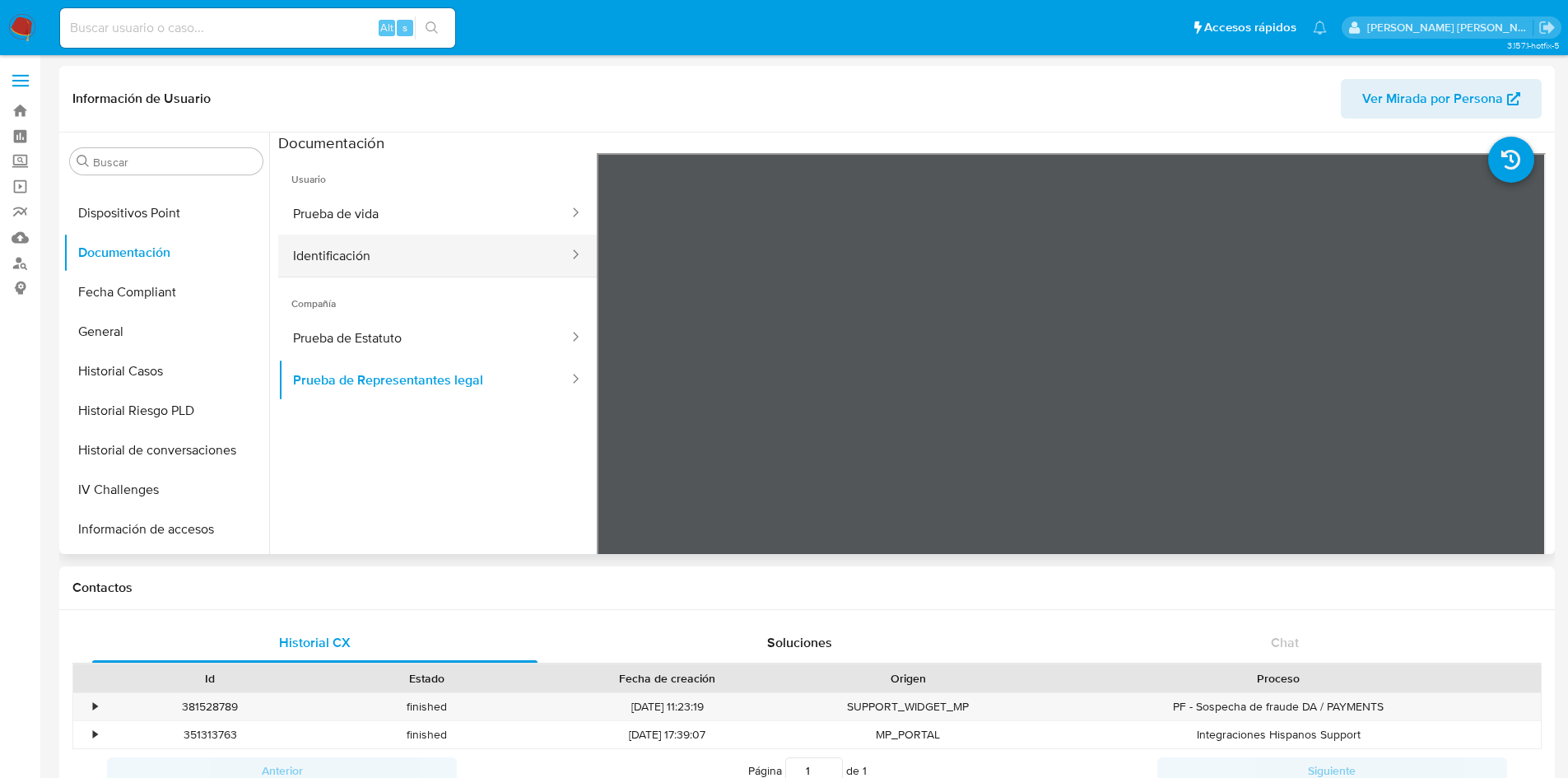
click at [366, 249] on button "Identificación" at bounding box center [423, 255] width 292 height 42
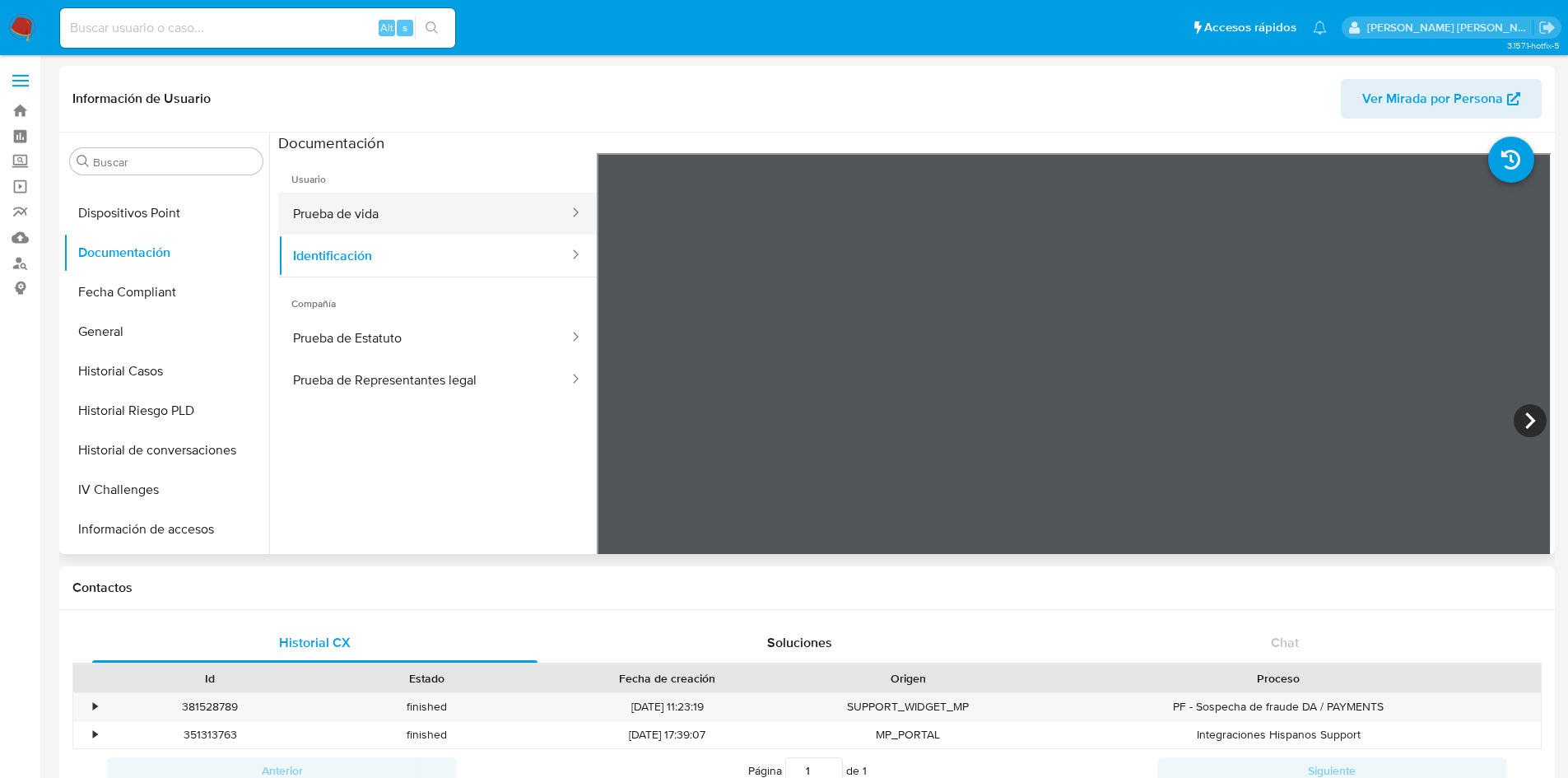
click at [418, 218] on button "Prueba de vida" at bounding box center [423, 214] width 292 height 42
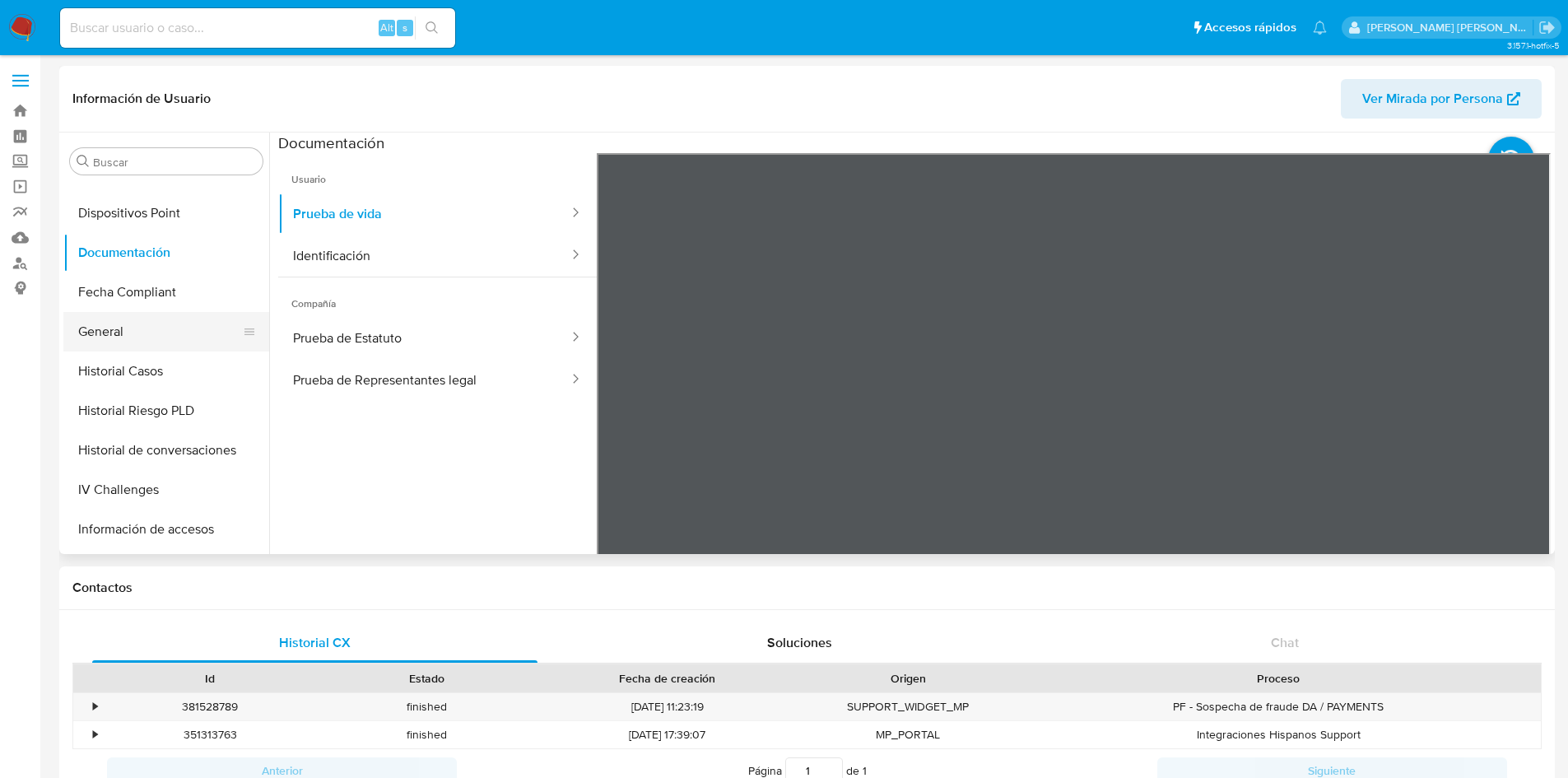
click at [98, 332] on button "General" at bounding box center [160, 331] width 193 height 39
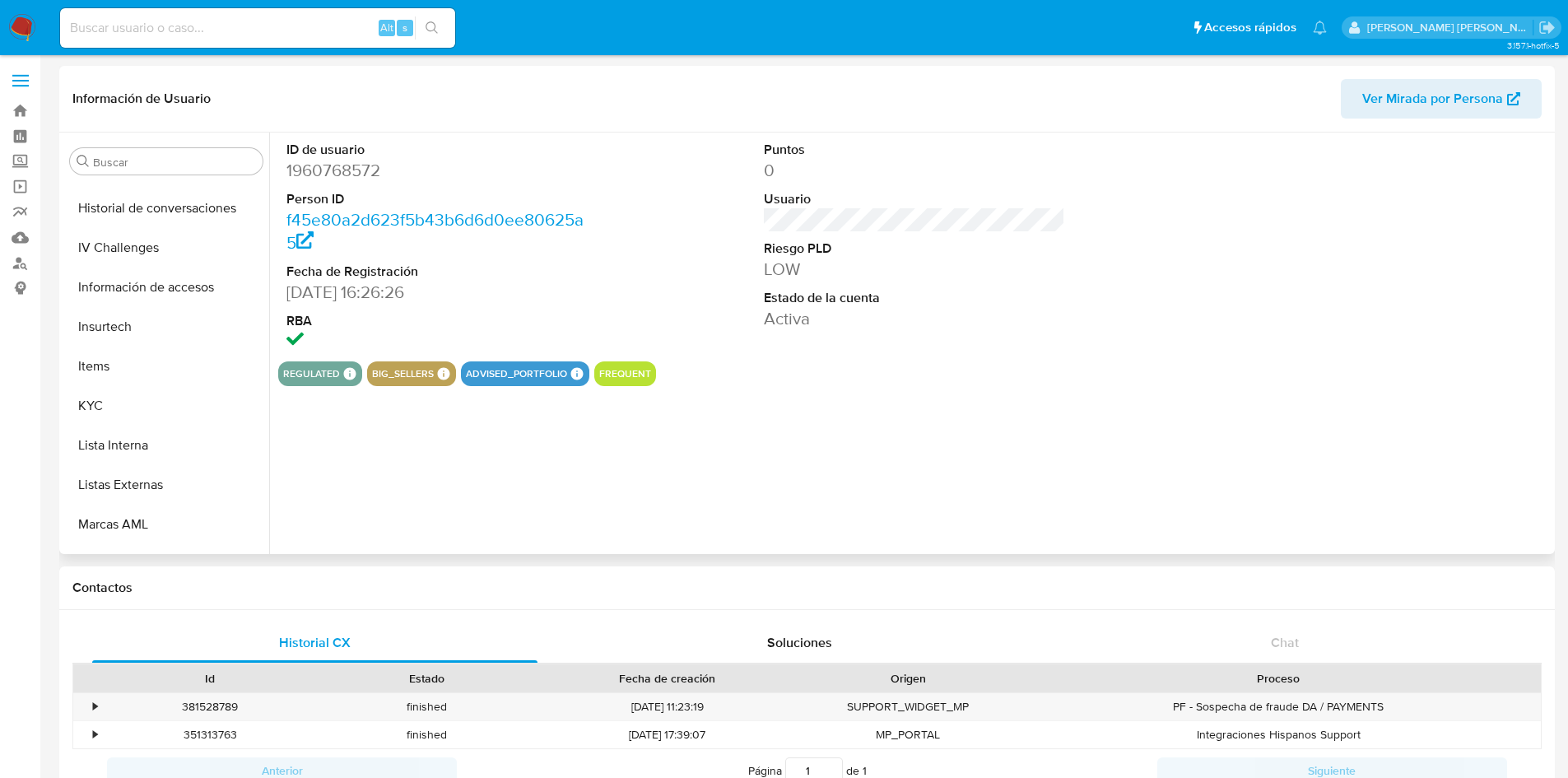
scroll to position [588, 0]
click at [96, 408] on button "KYC" at bounding box center [160, 403] width 193 height 39
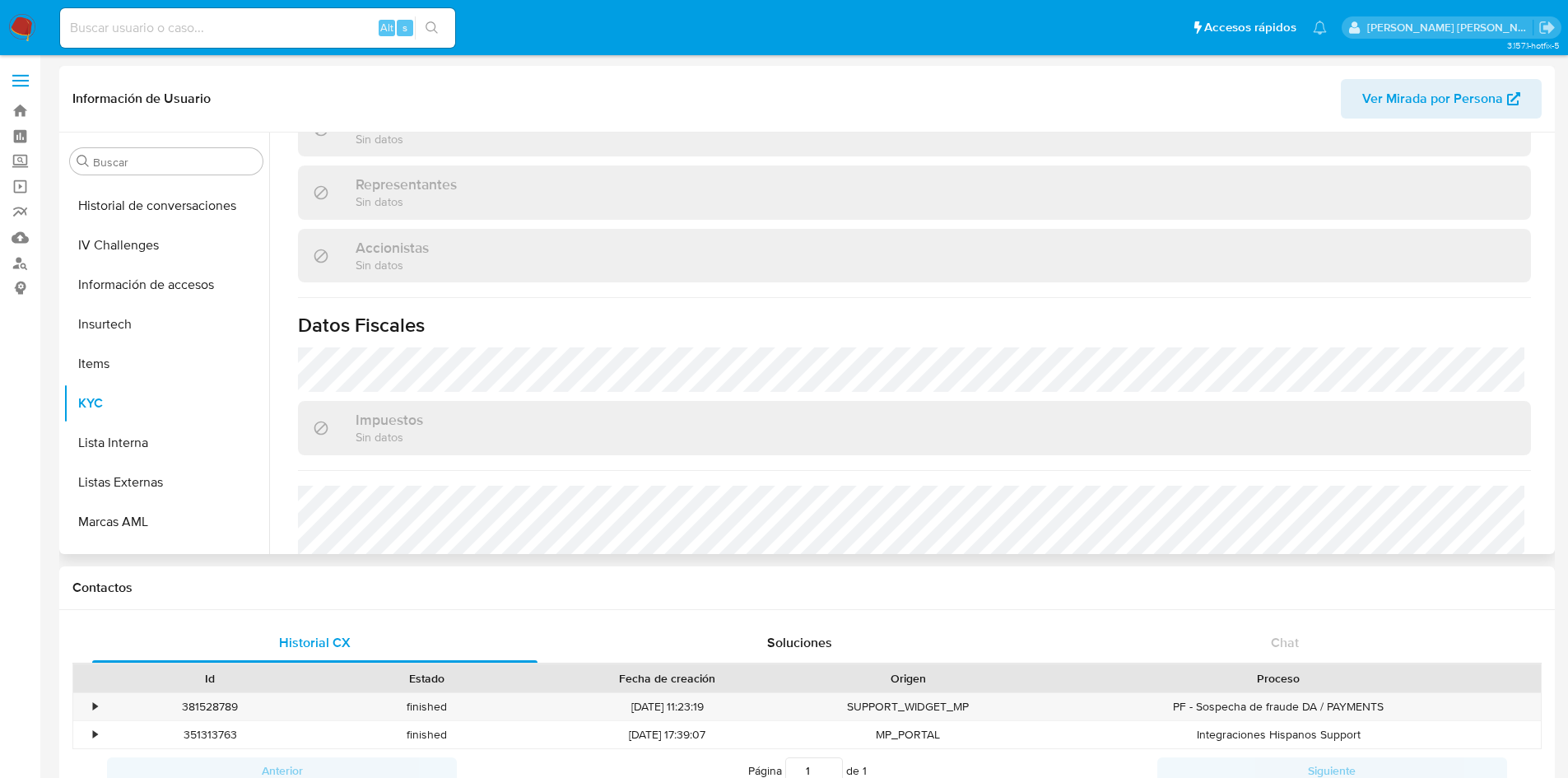
scroll to position [0, 0]
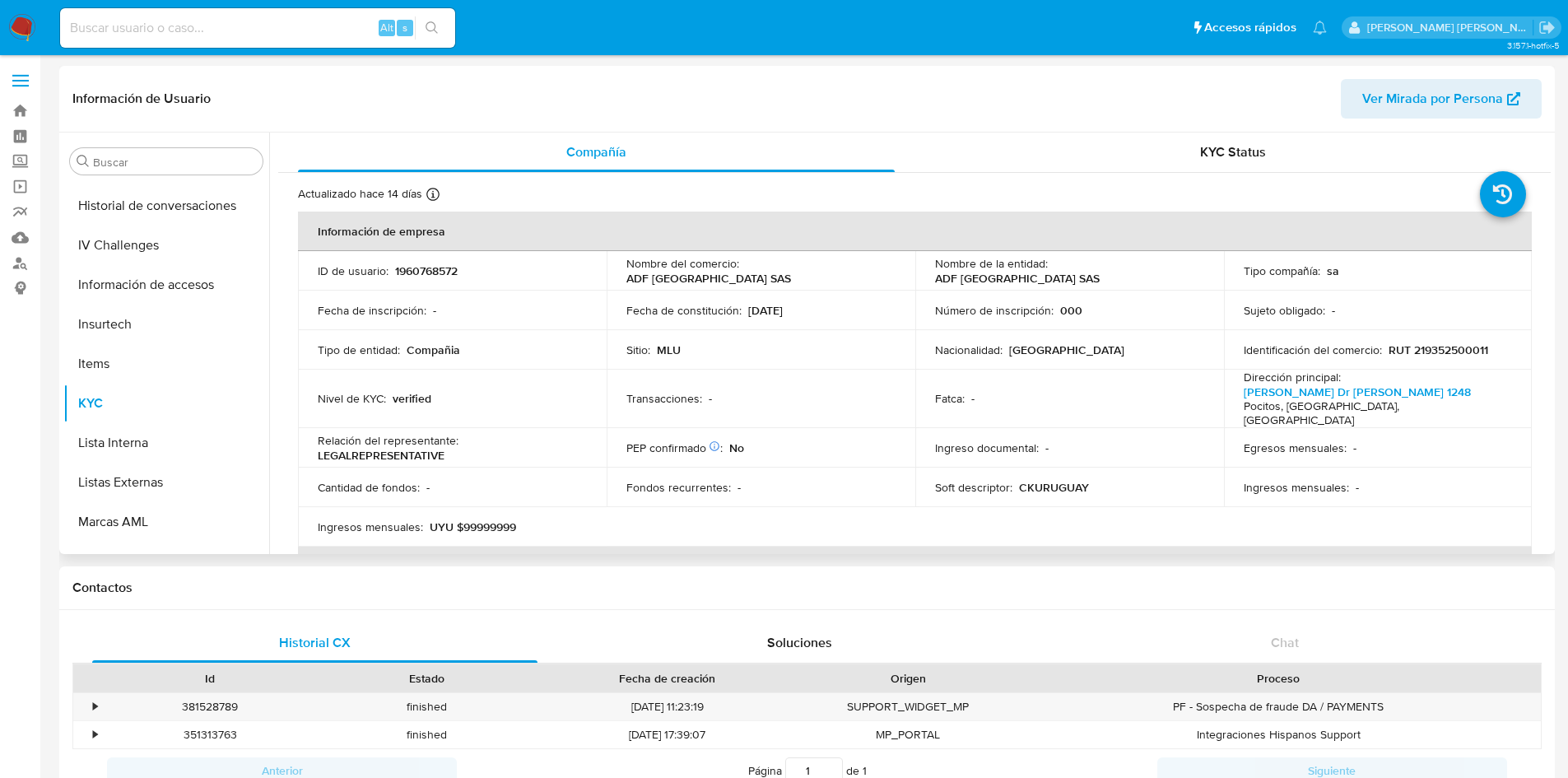
click at [530, 519] on div "Ingresos mensuales : UYU $99999999" at bounding box center [453, 527] width 270 height 15
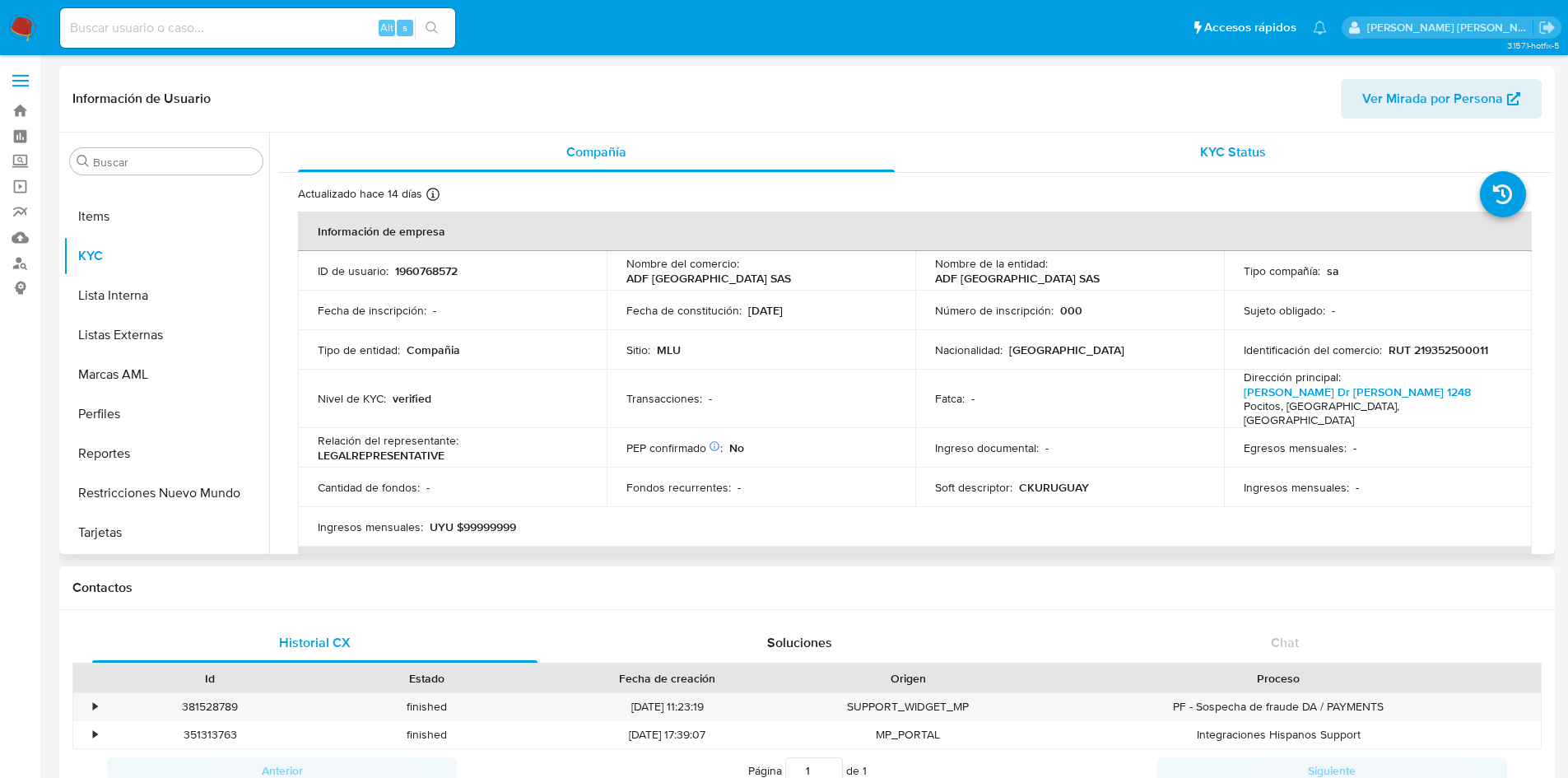
click at [1203, 152] on span "KYC Status" at bounding box center [1233, 151] width 66 height 19
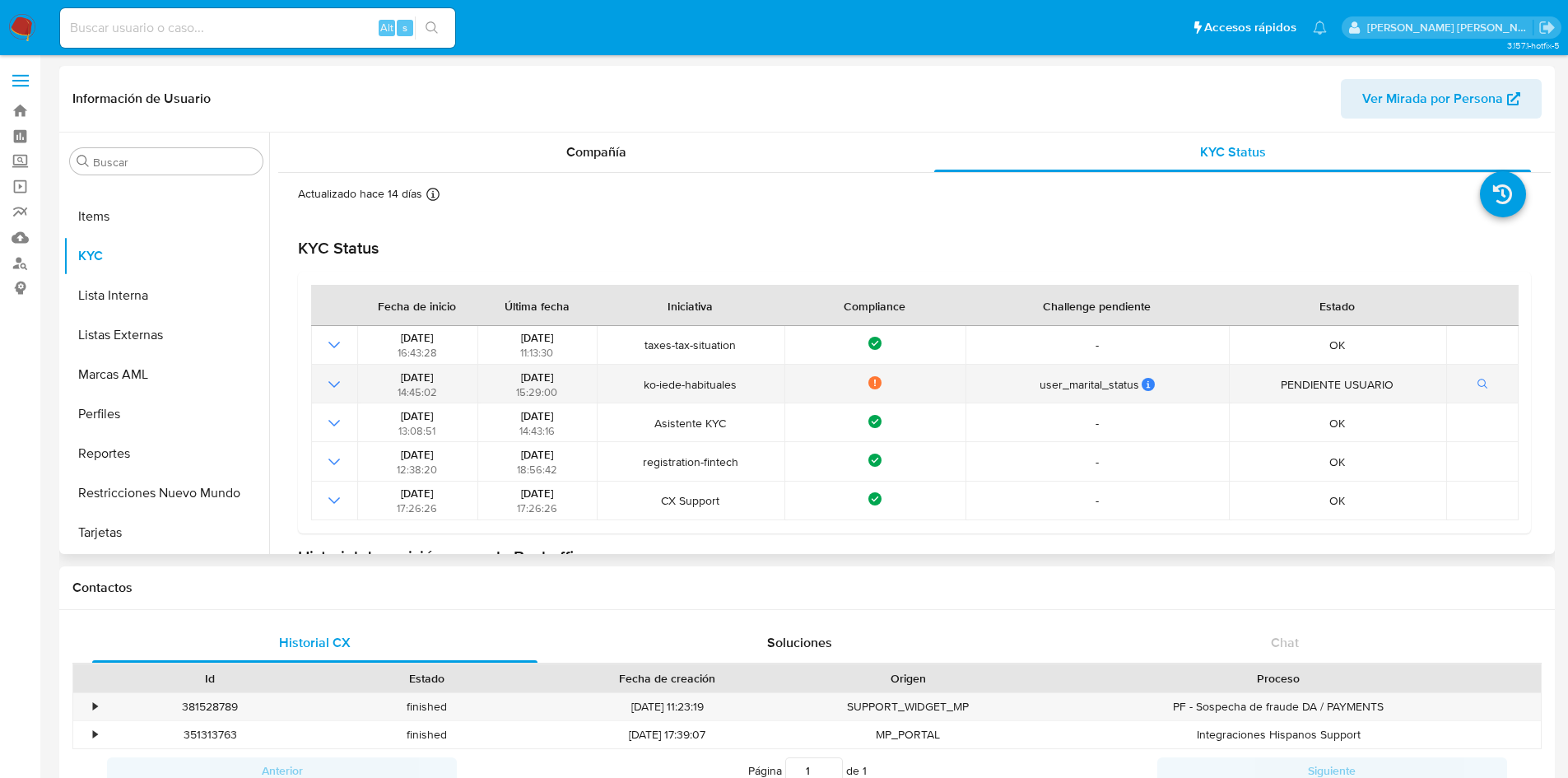
click at [336, 388] on icon "Mostrar operación" at bounding box center [334, 384] width 20 height 20
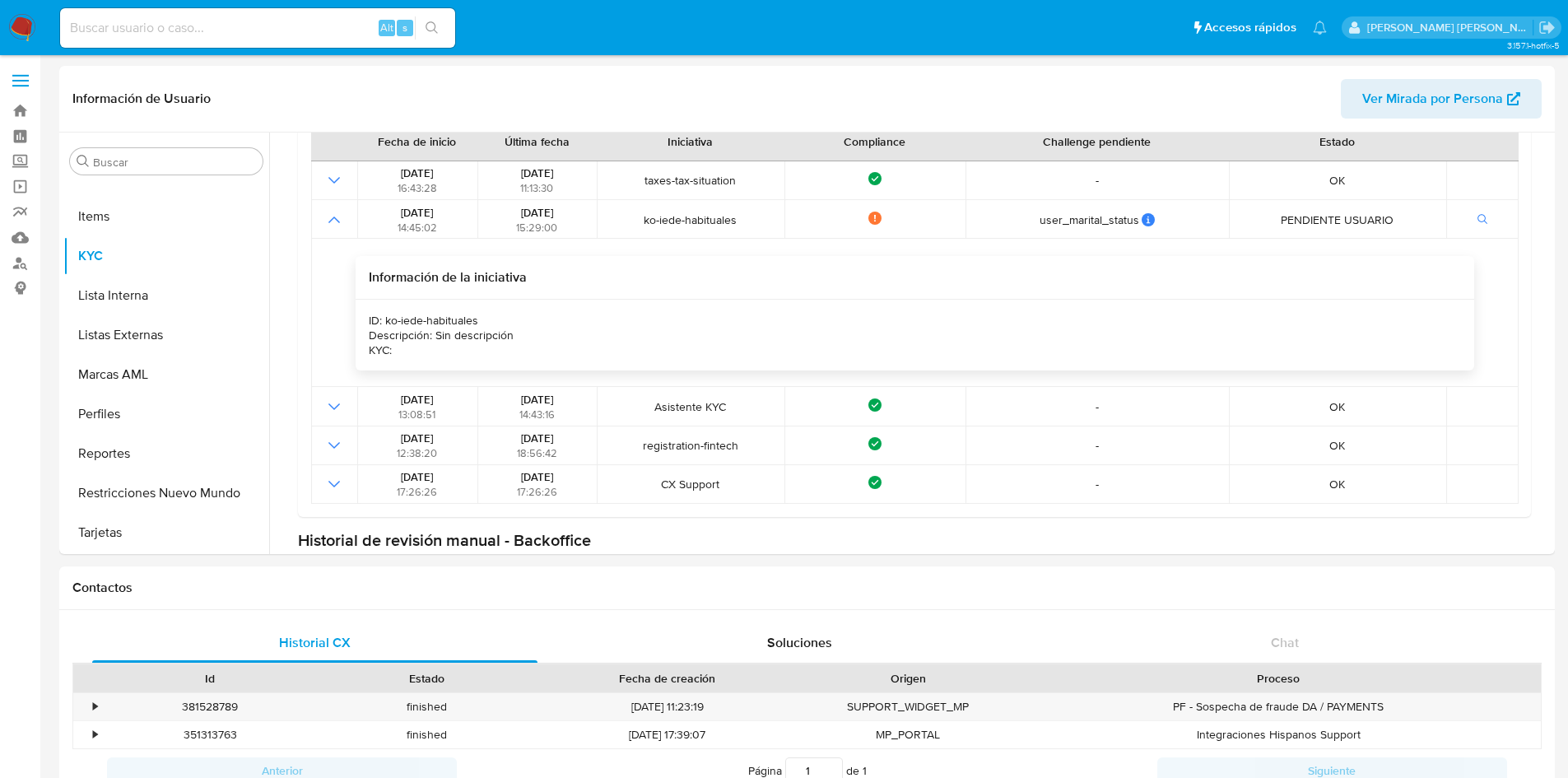
scroll to position [165, 0]
click at [161, 26] on input at bounding box center [257, 28] width 395 height 22
paste input "2124237412"
type input "2124237412"
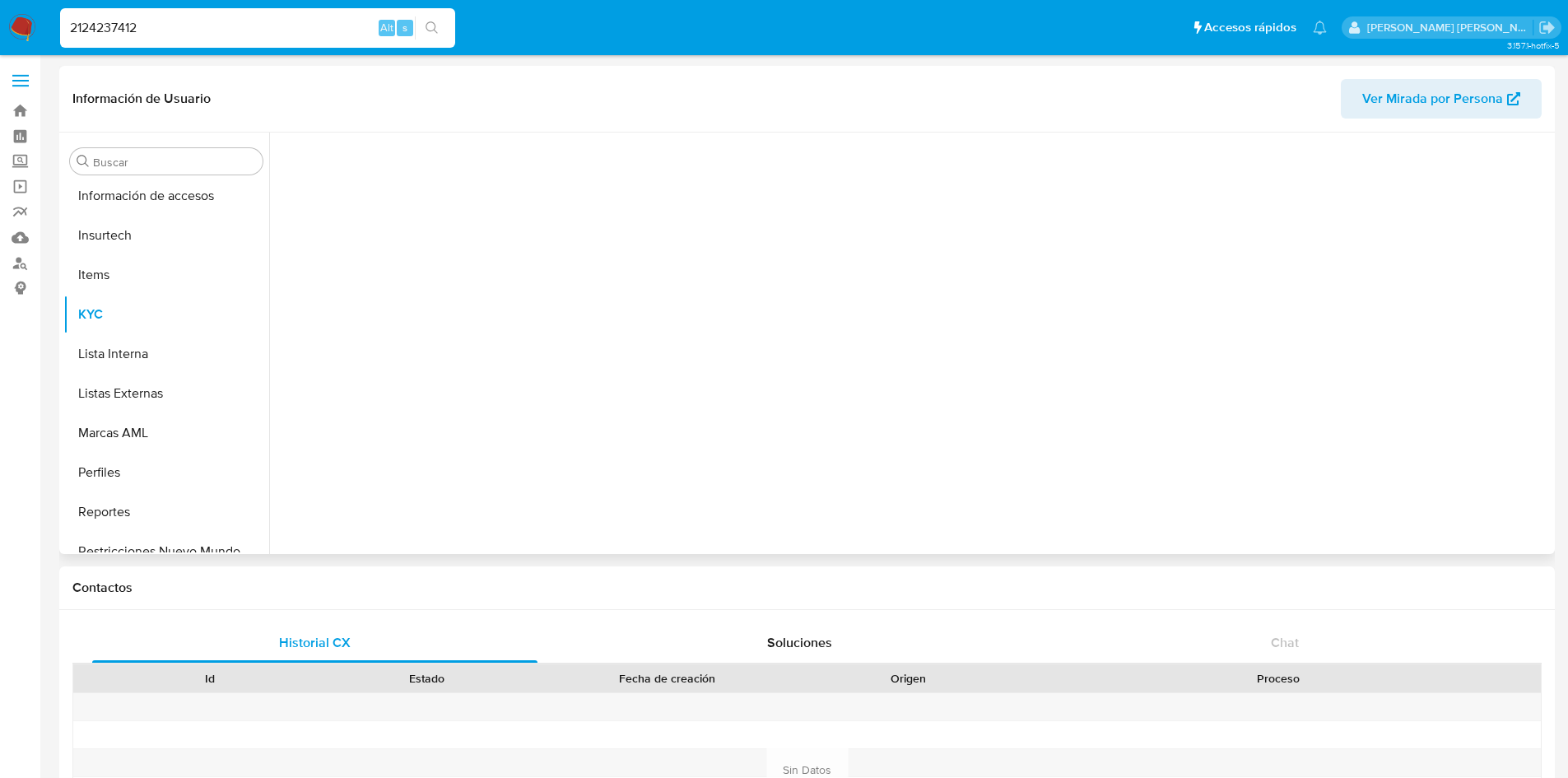
scroll to position [736, 0]
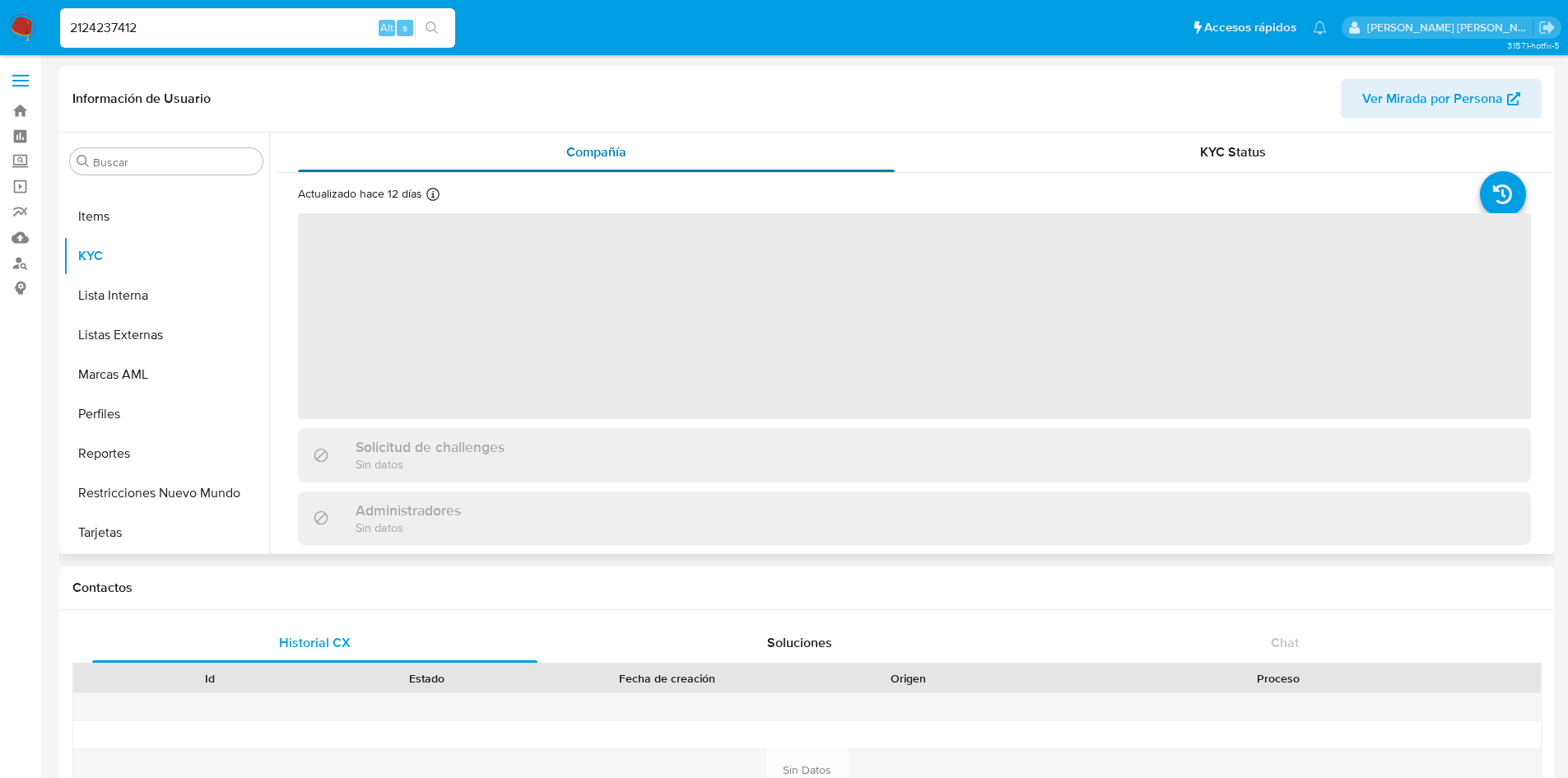
select select "10"
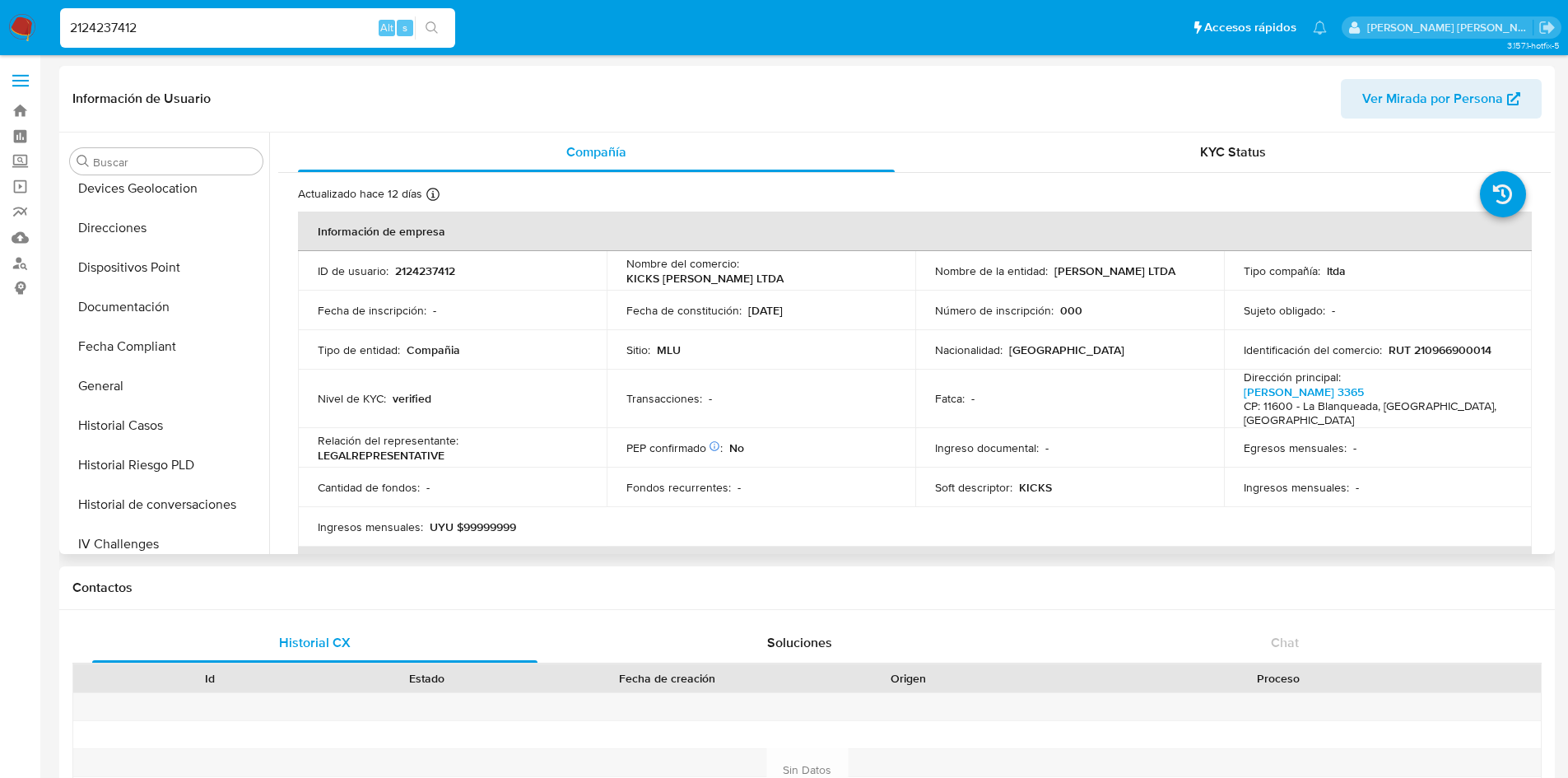
scroll to position [280, 0]
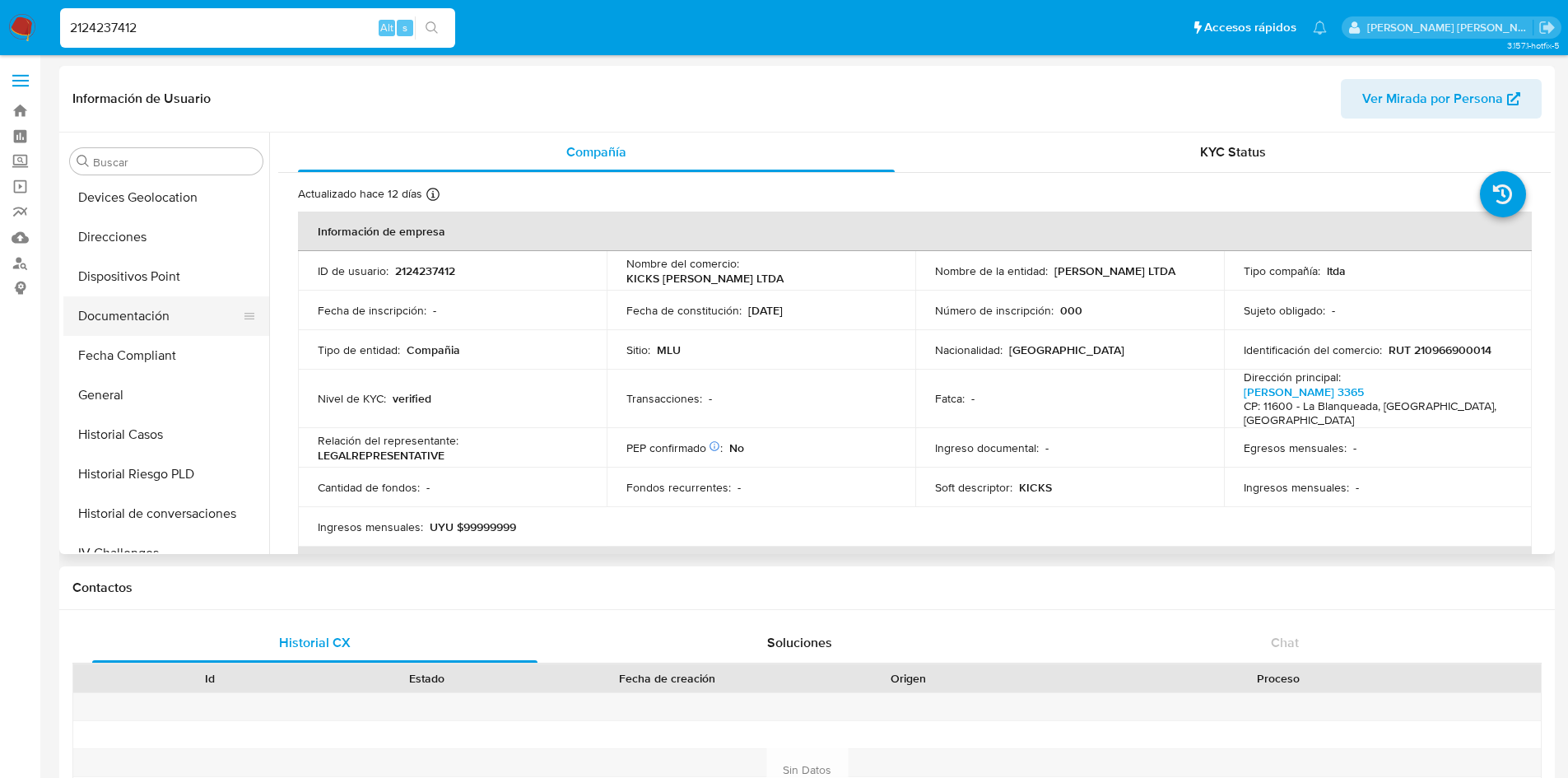
click at [100, 322] on button "Documentación" at bounding box center [160, 315] width 193 height 39
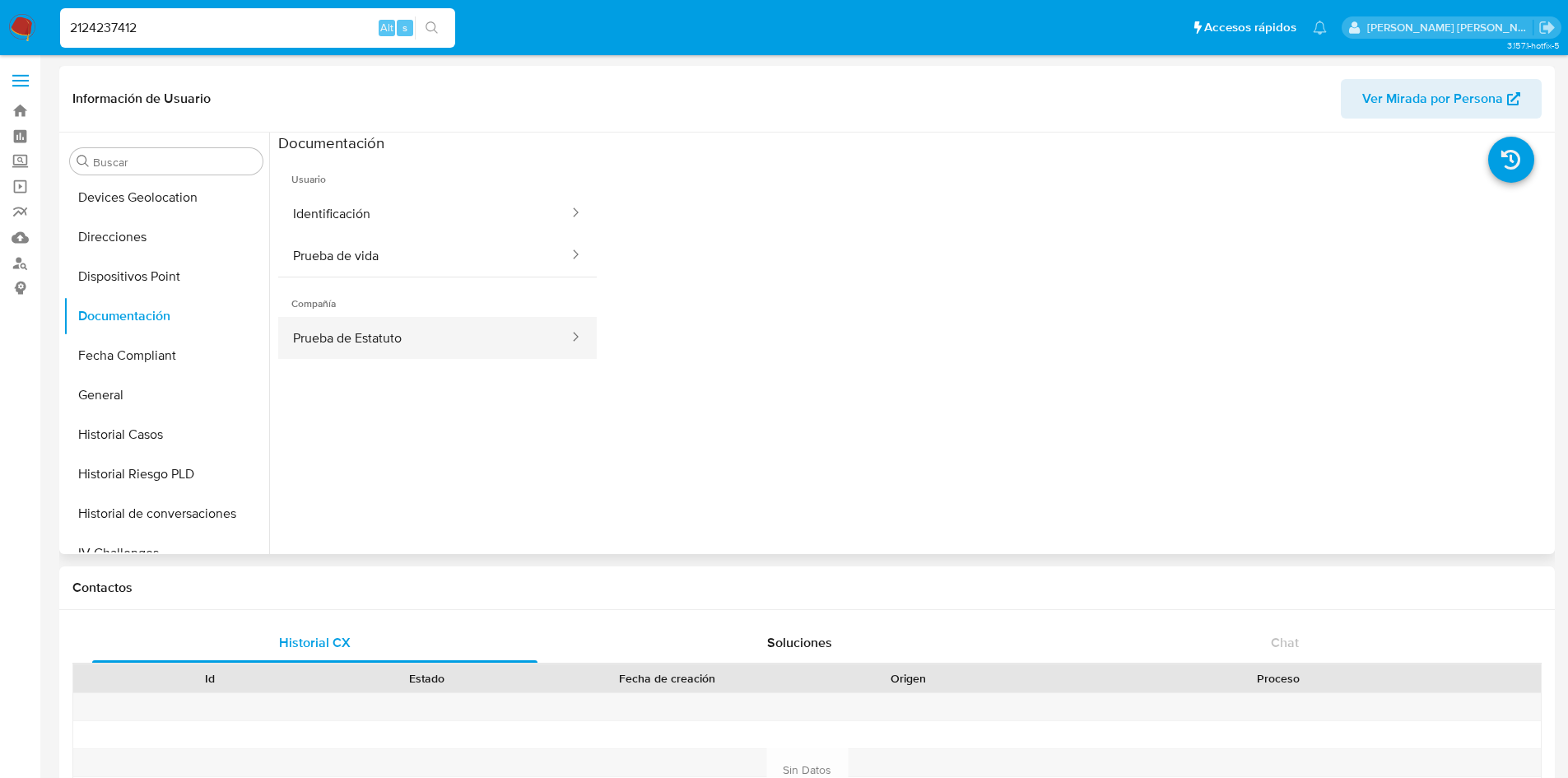
click at [349, 335] on button "Prueba de Estatuto" at bounding box center [423, 338] width 292 height 42
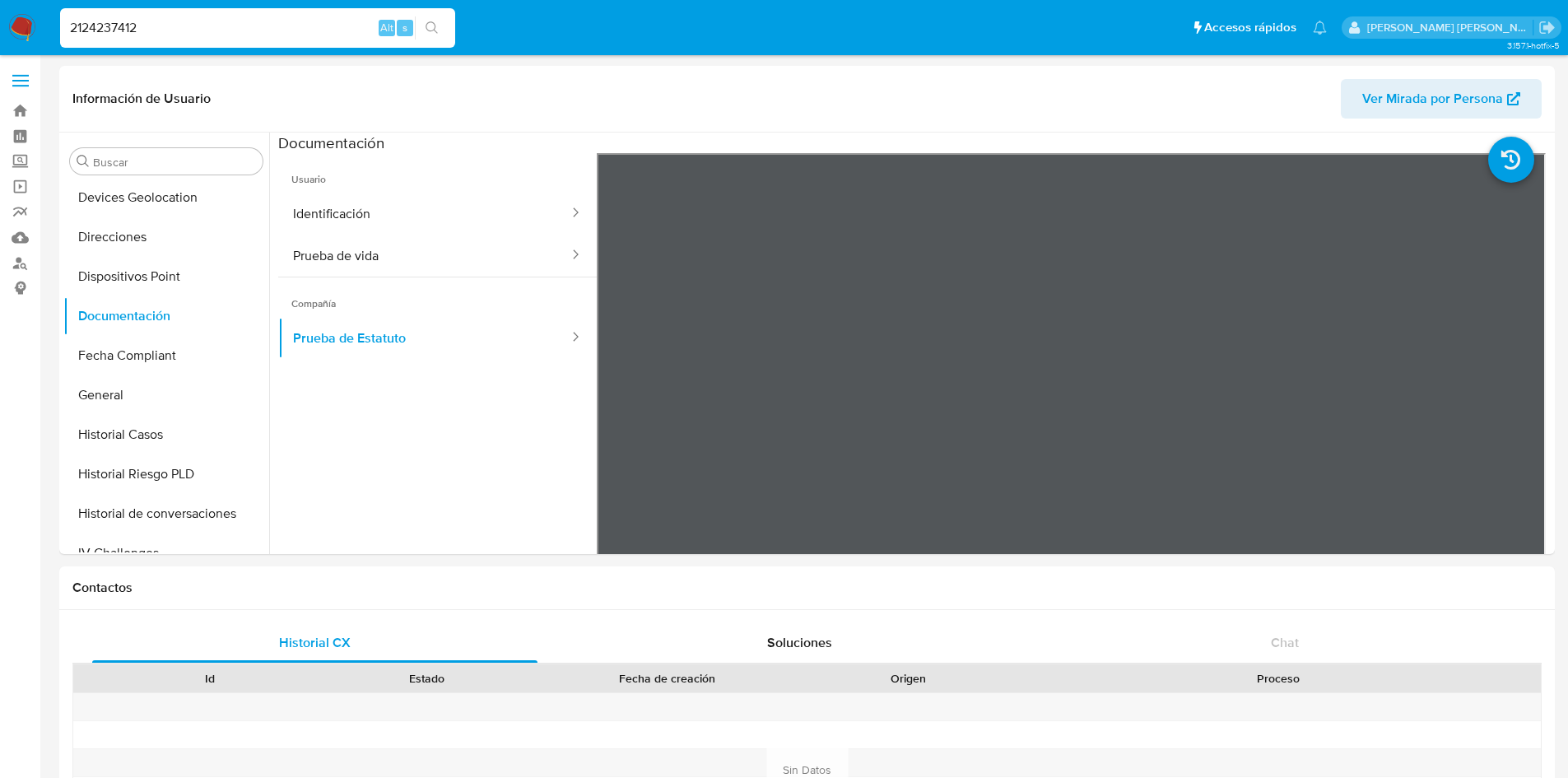
drag, startPoint x: 187, startPoint y: 25, endPoint x: 0, endPoint y: 97, distance: 200.4
paste input "1674720147"
type input "1674720147"
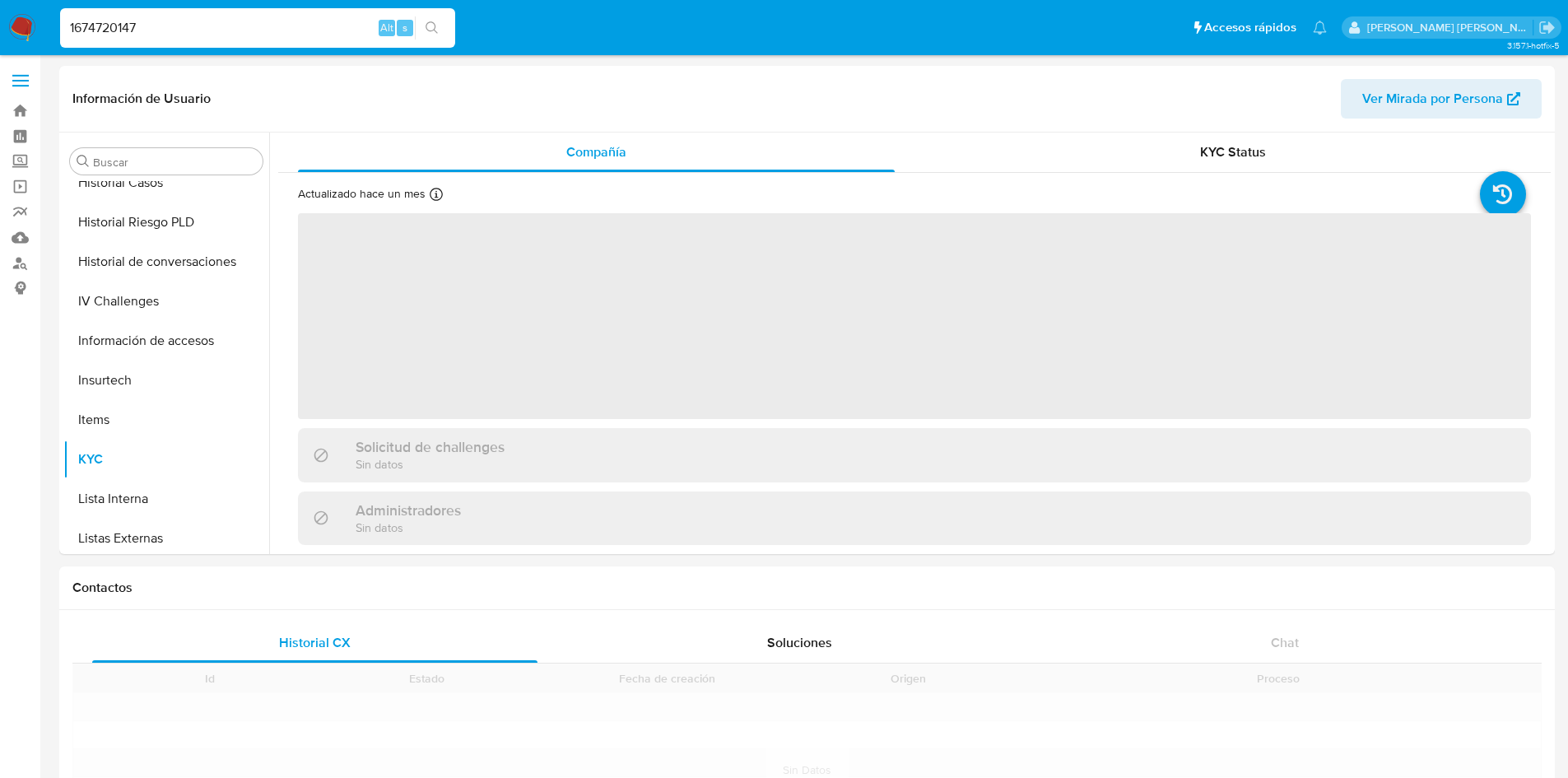
scroll to position [736, 0]
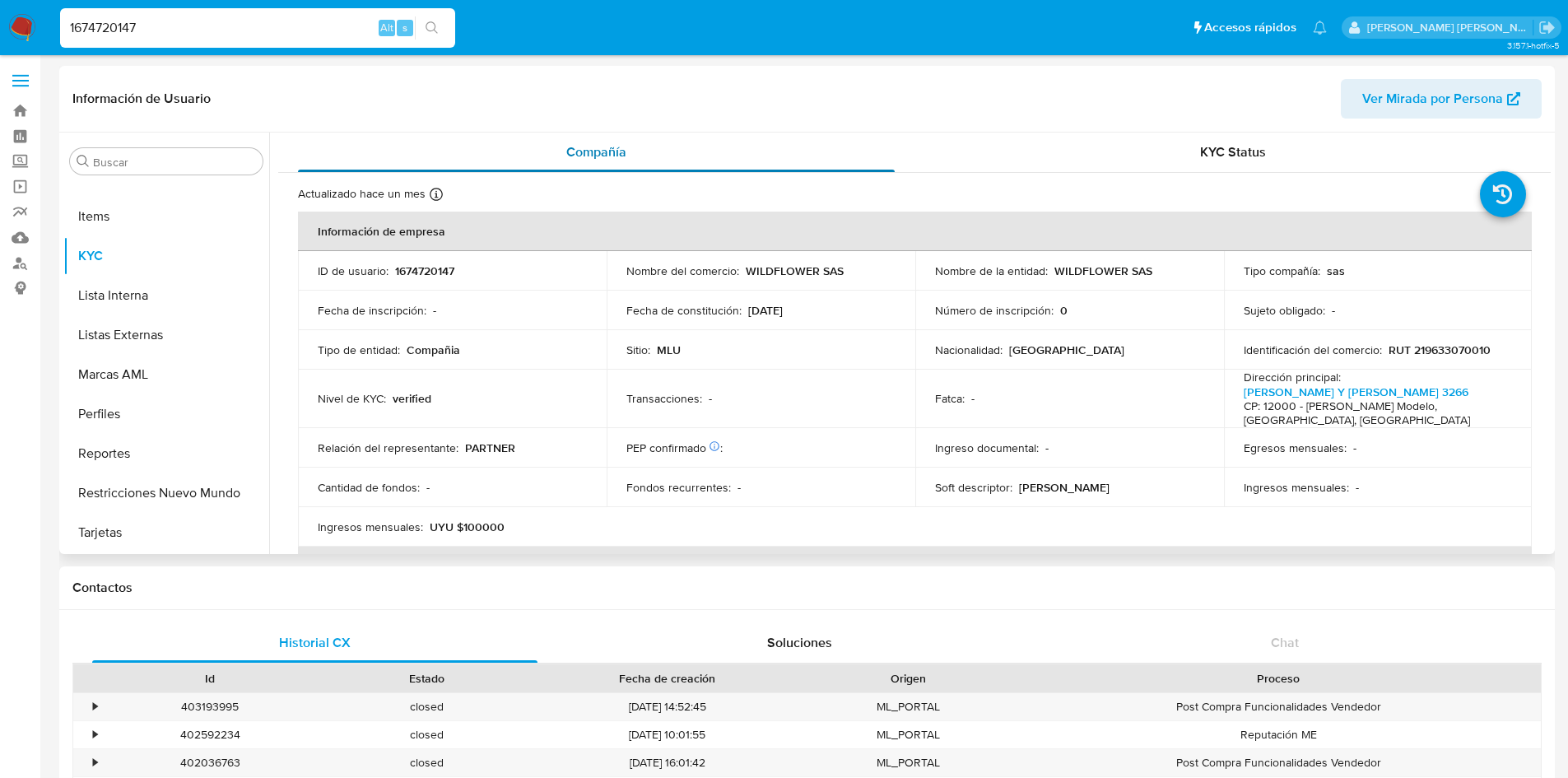
select select "10"
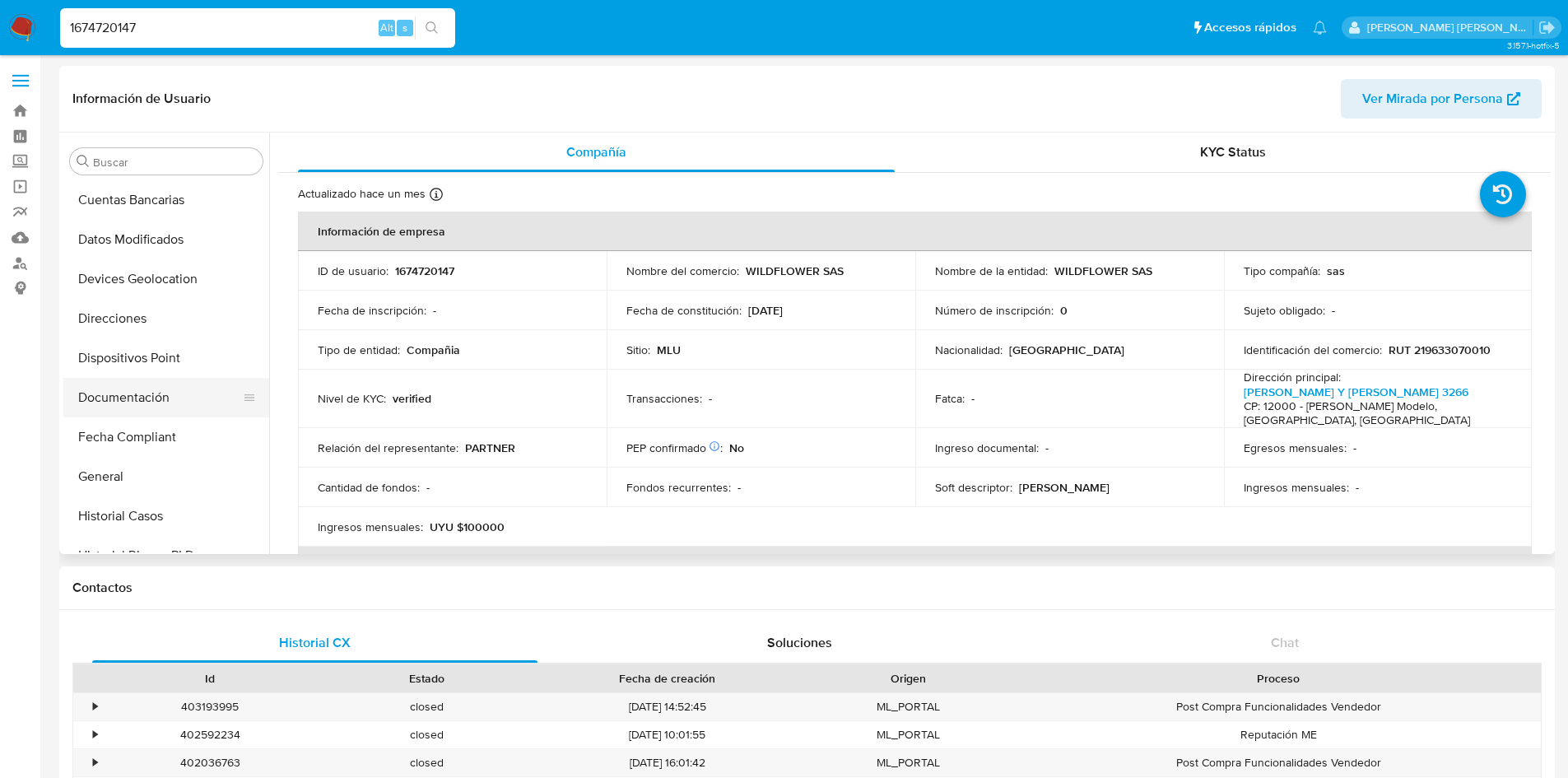
click at [121, 389] on button "Documentación" at bounding box center [160, 397] width 193 height 39
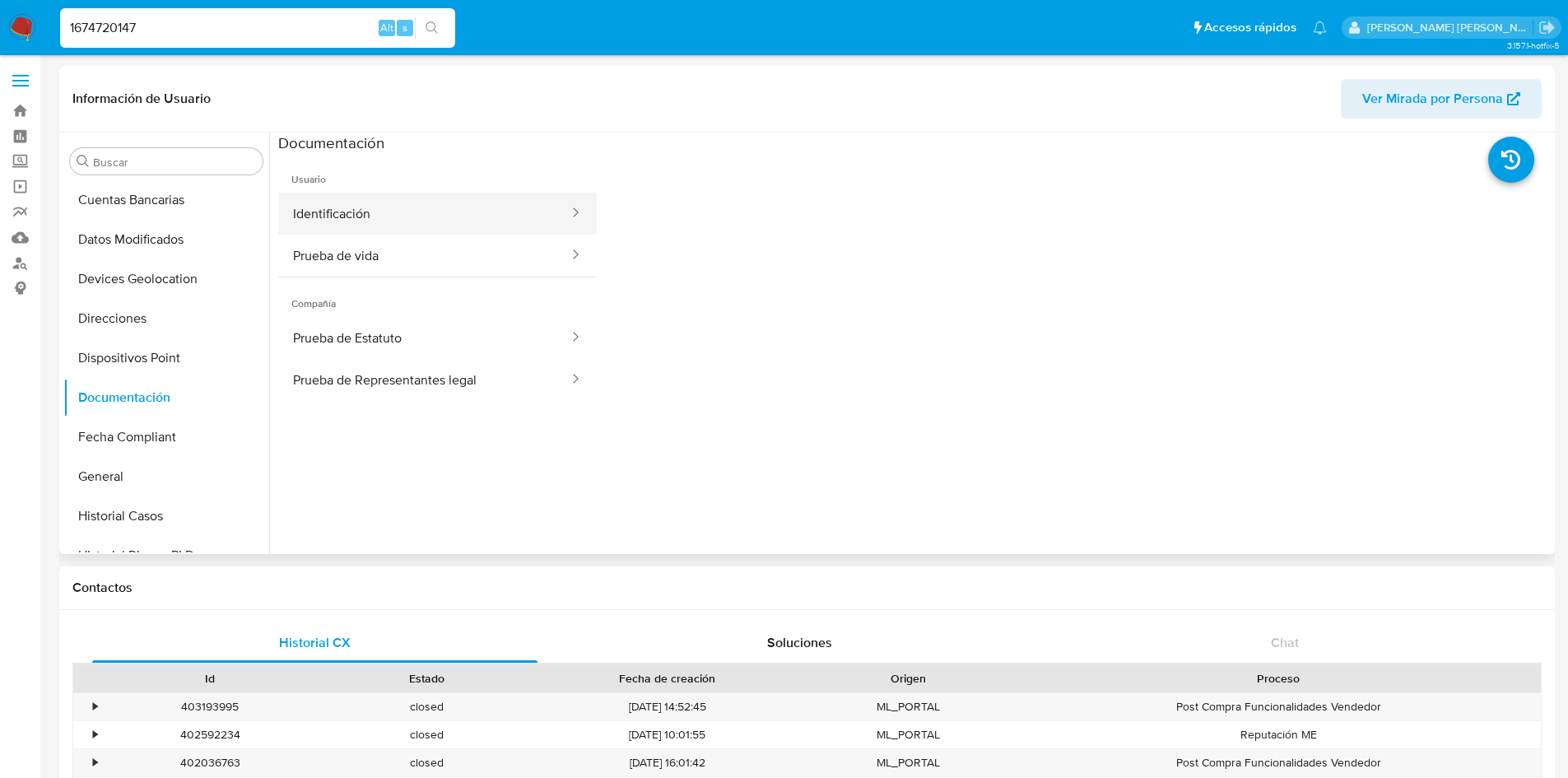
click at [376, 213] on button "Identificación" at bounding box center [423, 214] width 292 height 42
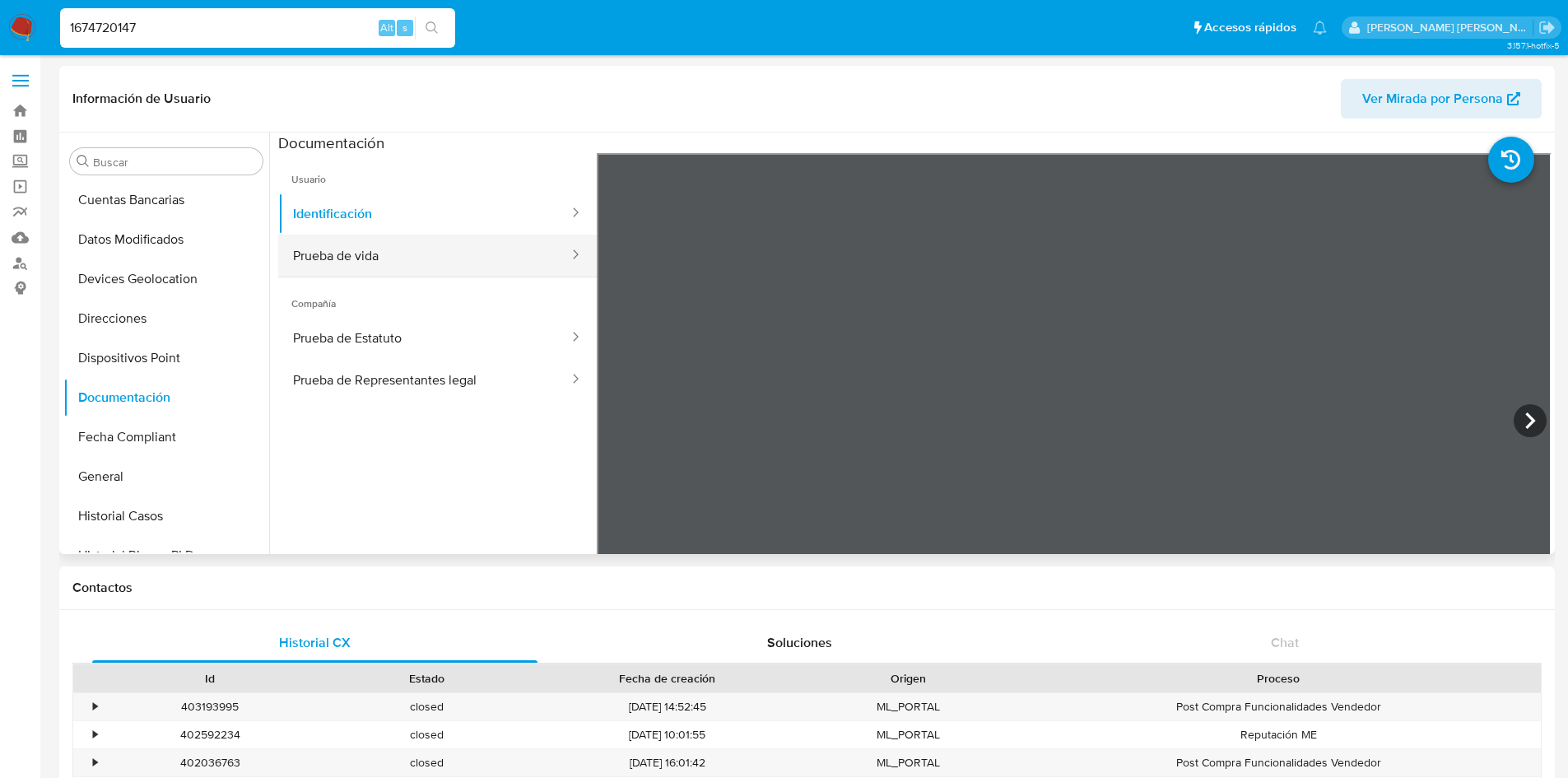
click at [402, 250] on button "Prueba de vida" at bounding box center [423, 255] width 292 height 42
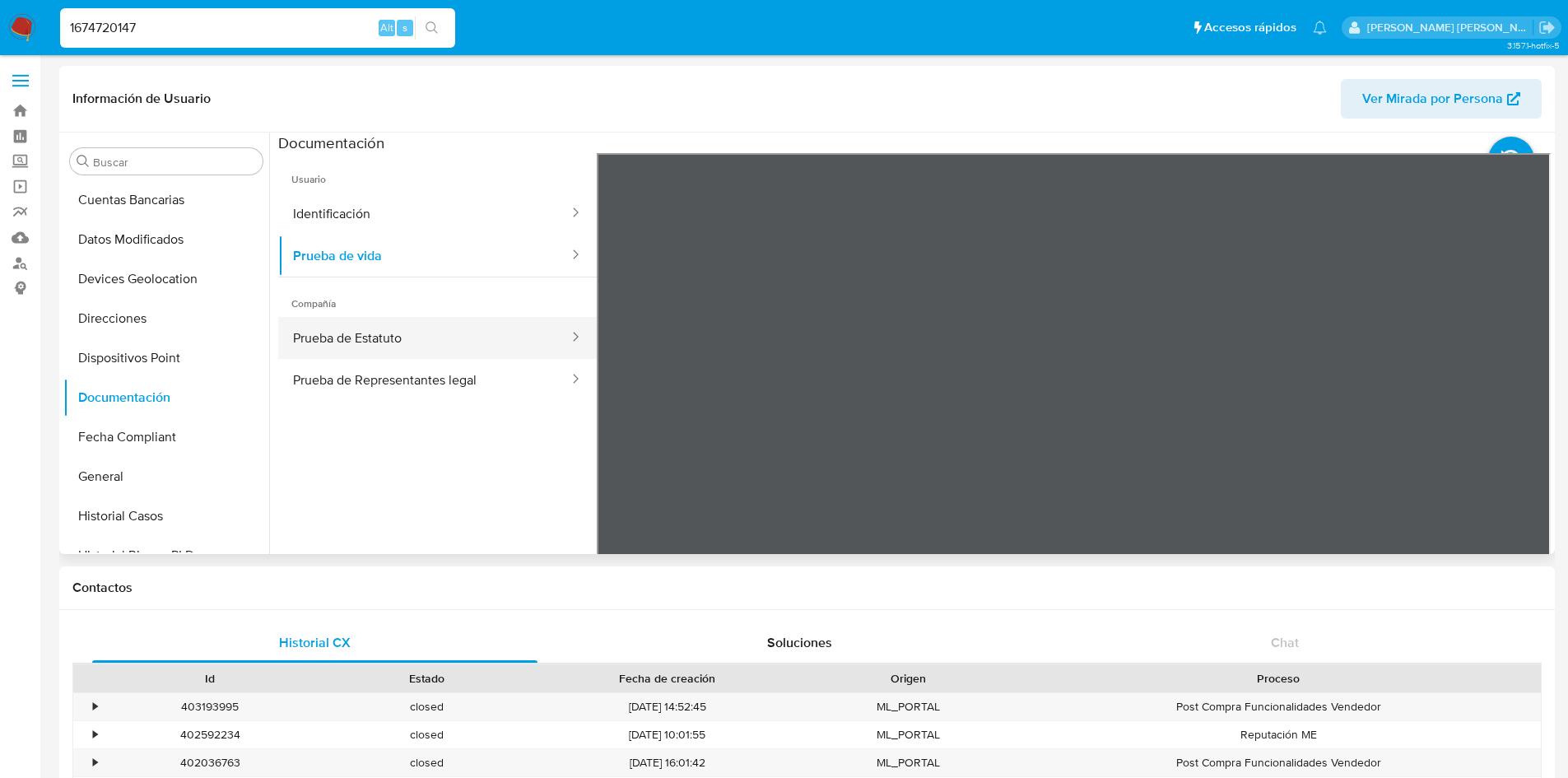
click at [362, 324] on button "Prueba de Estatuto" at bounding box center [423, 338] width 292 height 42
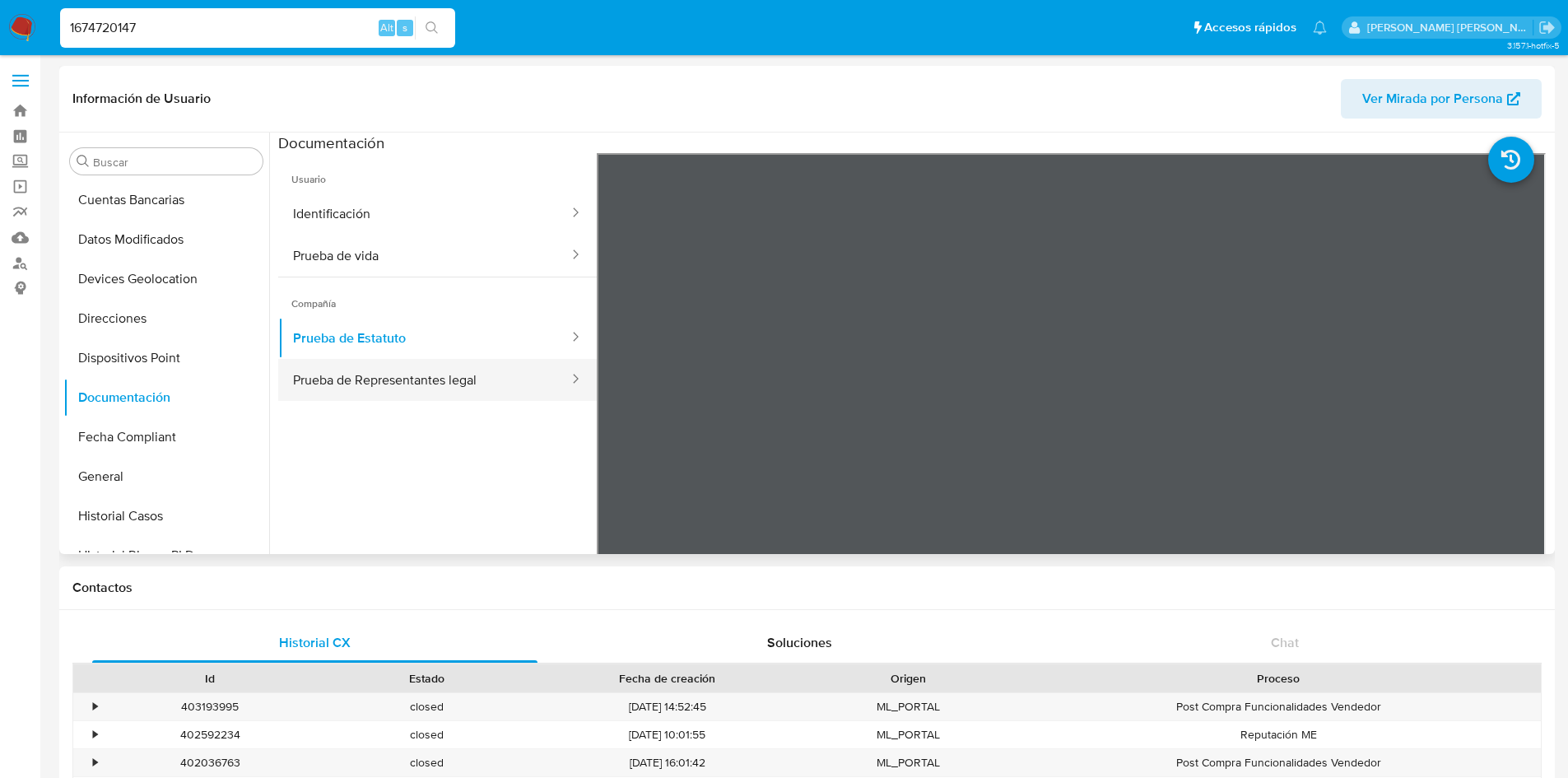
click at [423, 374] on button "Prueba de Representantes legal" at bounding box center [423, 379] width 292 height 42
click at [96, 470] on button "General" at bounding box center [160, 476] width 193 height 39
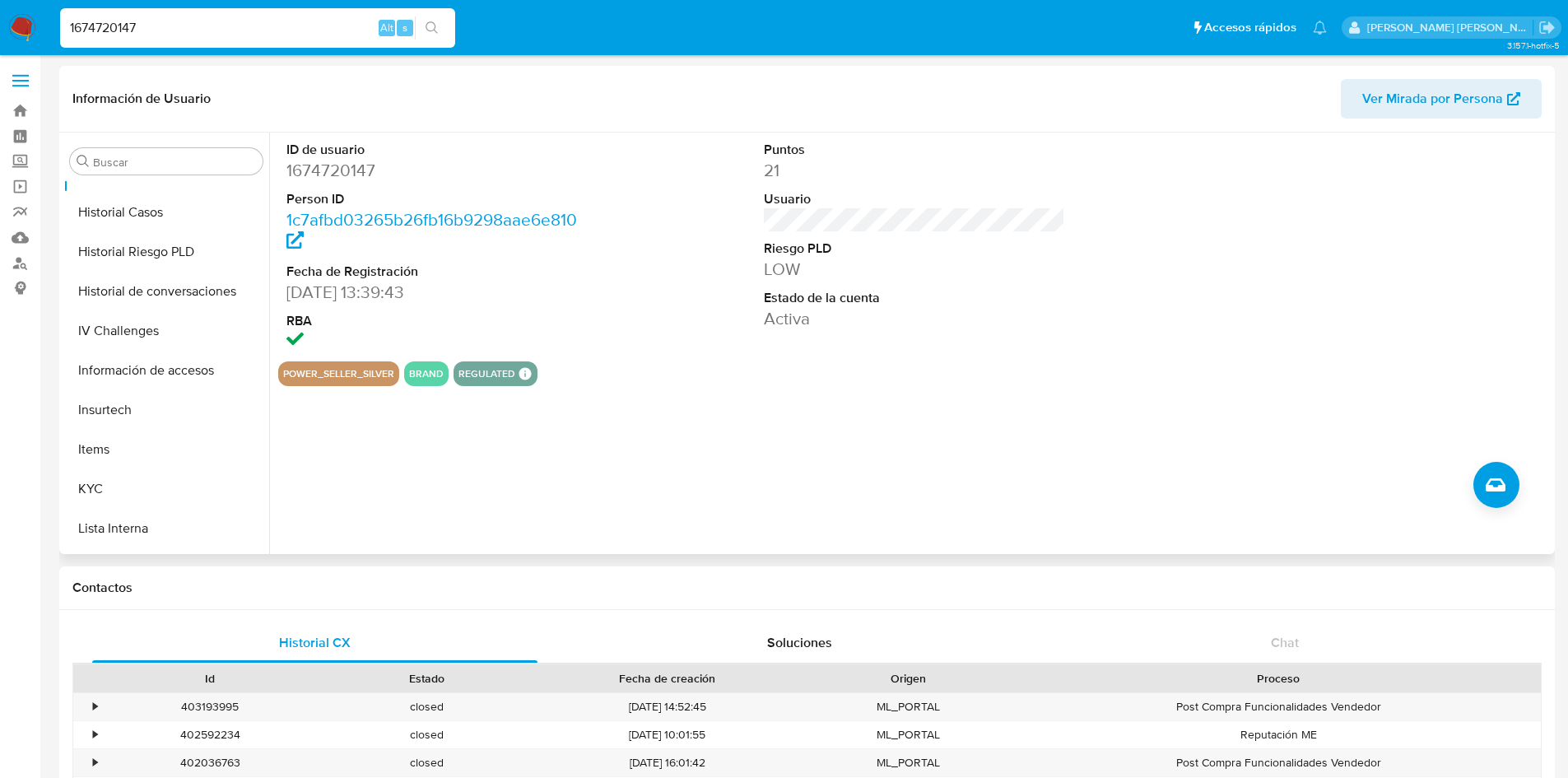
scroll to position [534, 0]
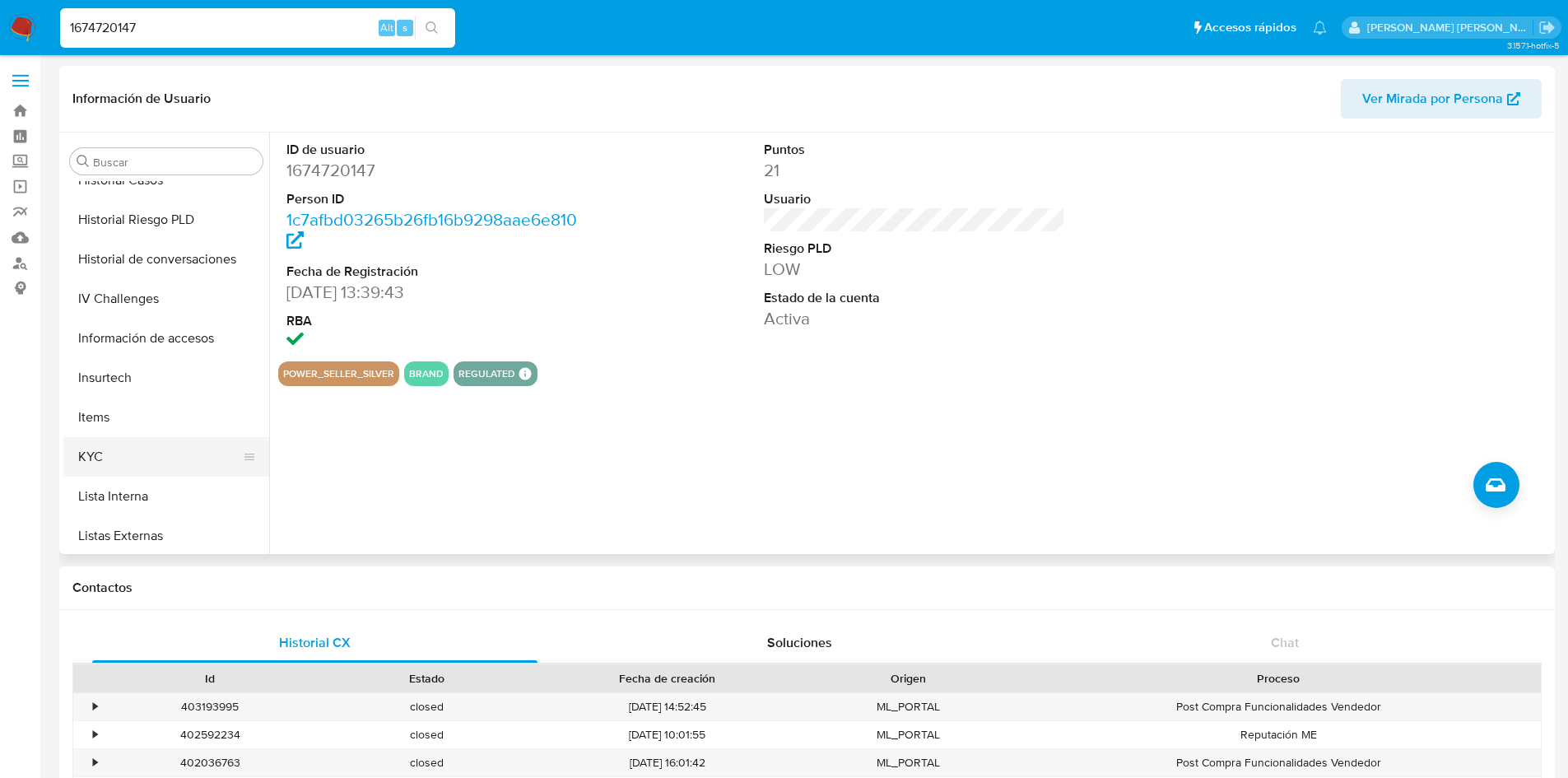
click at [132, 459] on button "KYC" at bounding box center [160, 456] width 193 height 39
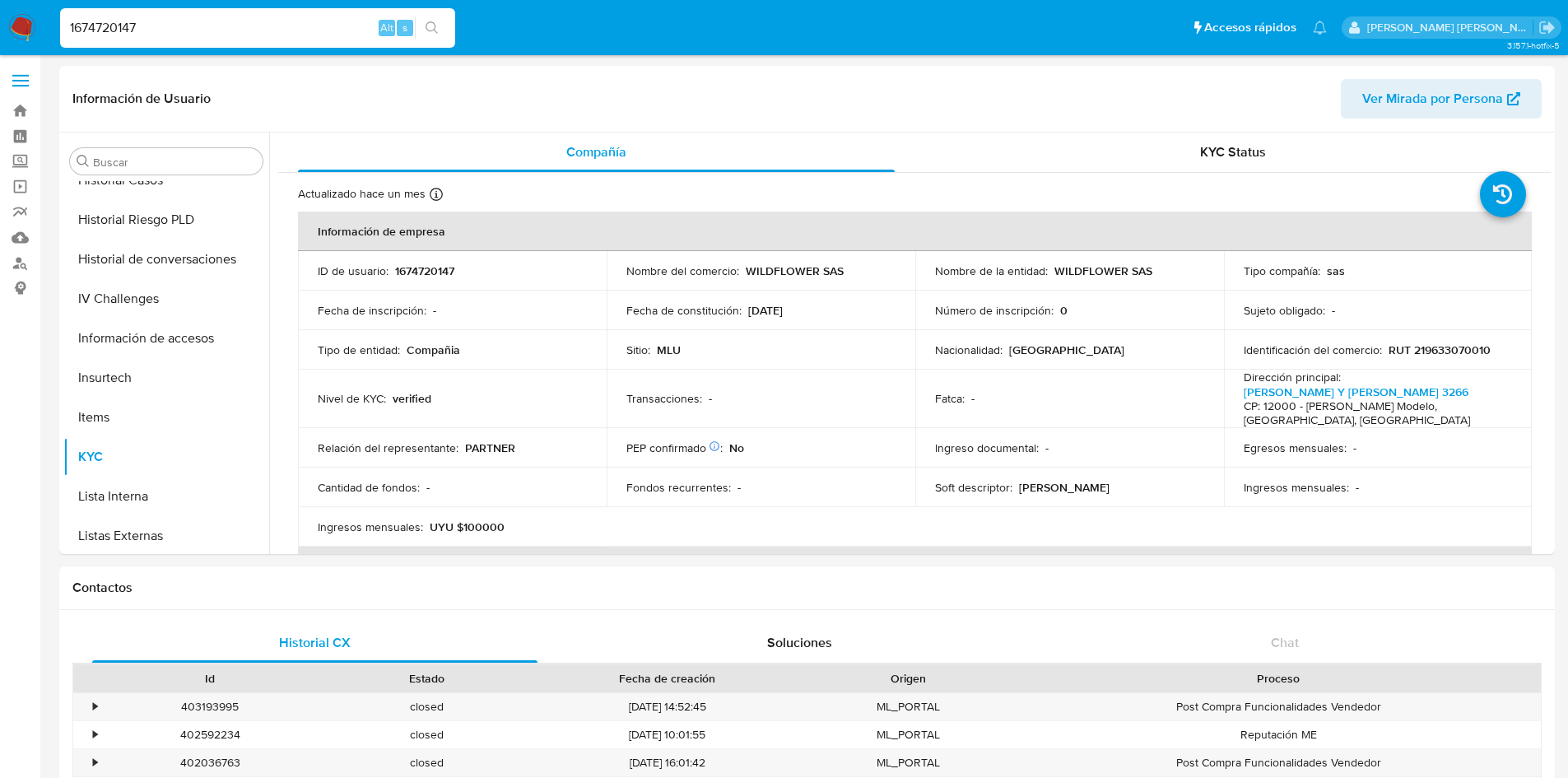
click at [87, 24] on input "1674720147" at bounding box center [257, 28] width 395 height 22
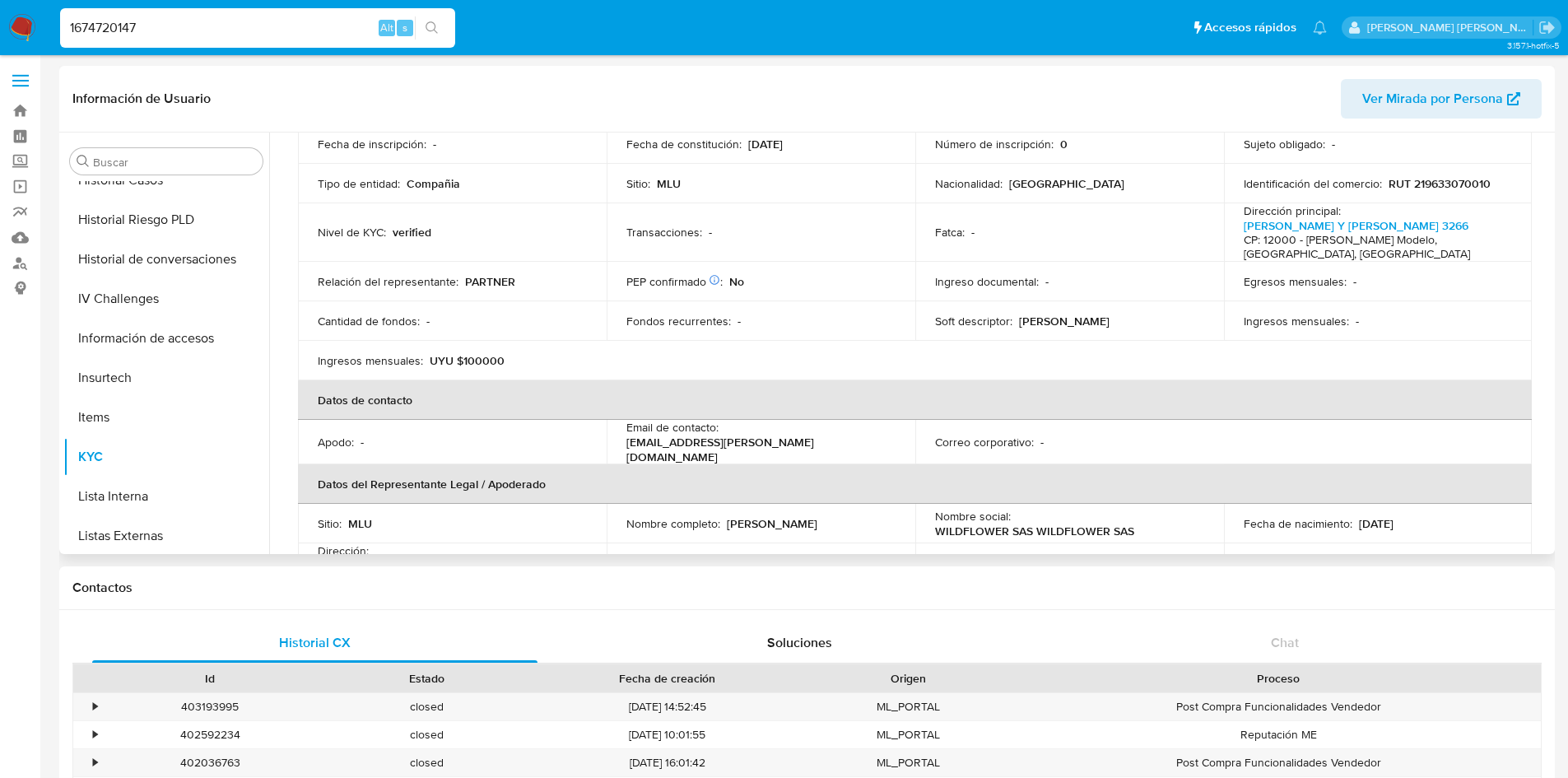
scroll to position [0, 0]
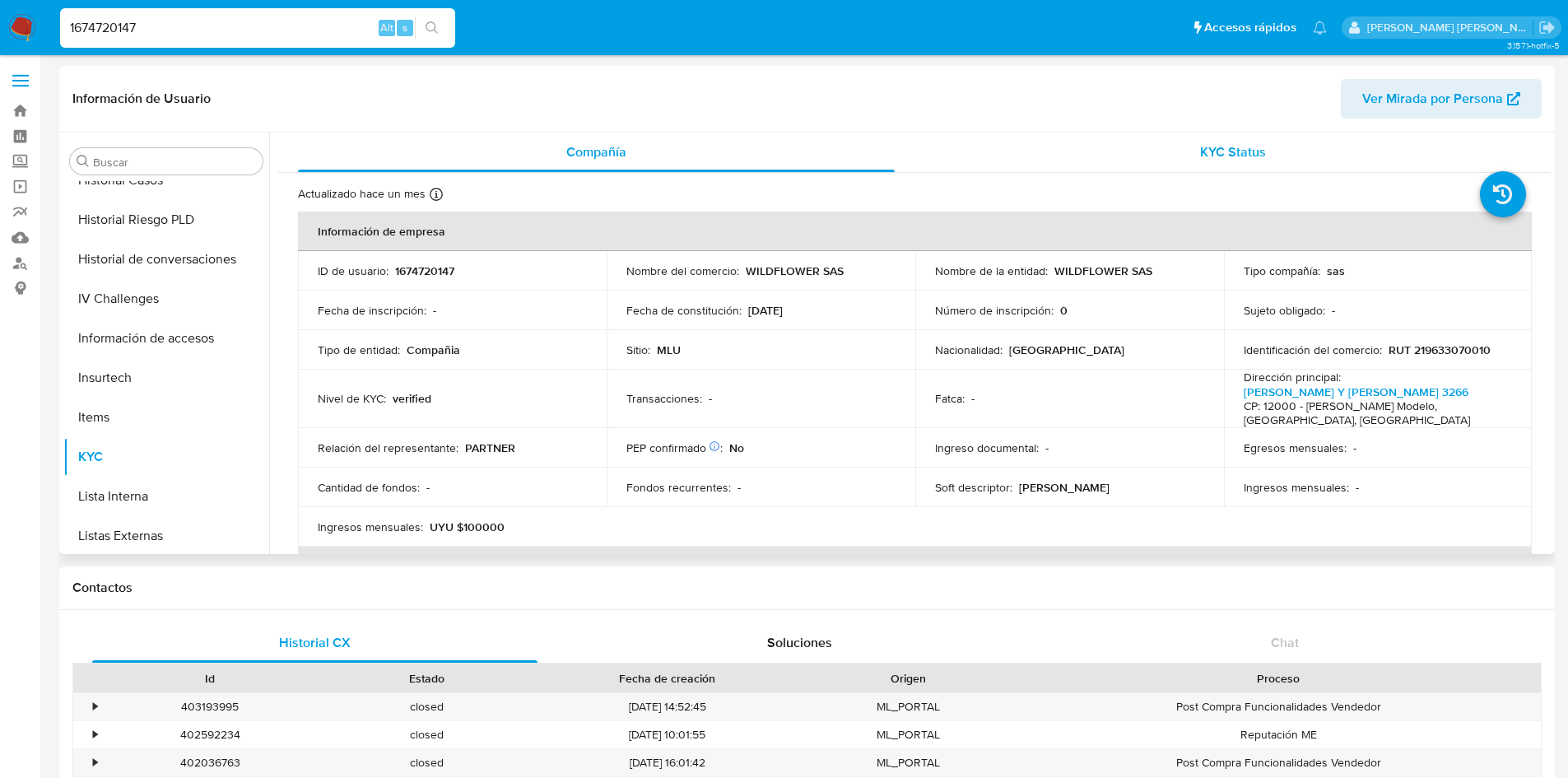
click at [1270, 160] on div "KYC Status" at bounding box center [1232, 151] width 596 height 39
